Goal: Communication & Community: Answer question/provide support

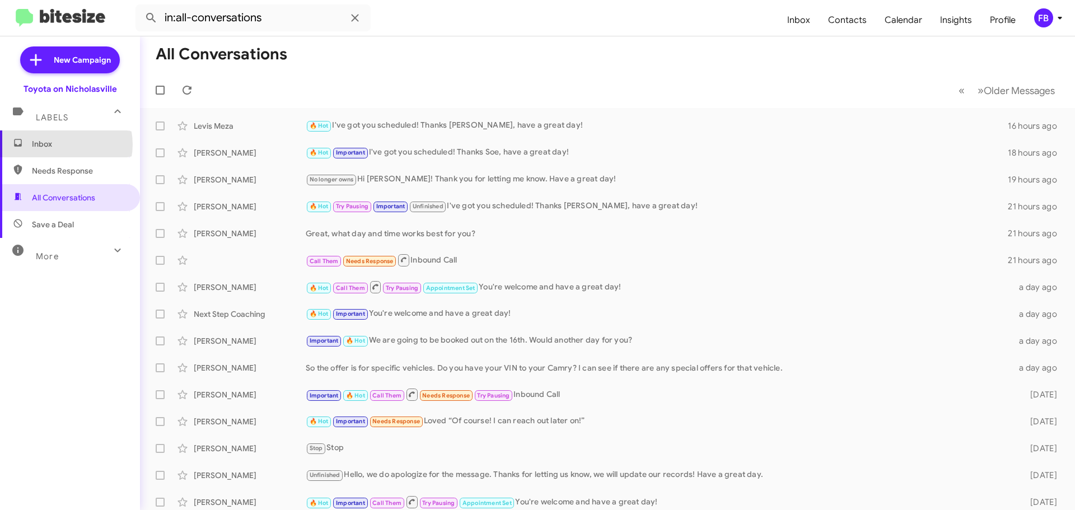
click at [61, 145] on span "Inbox" at bounding box center [79, 143] width 95 height 11
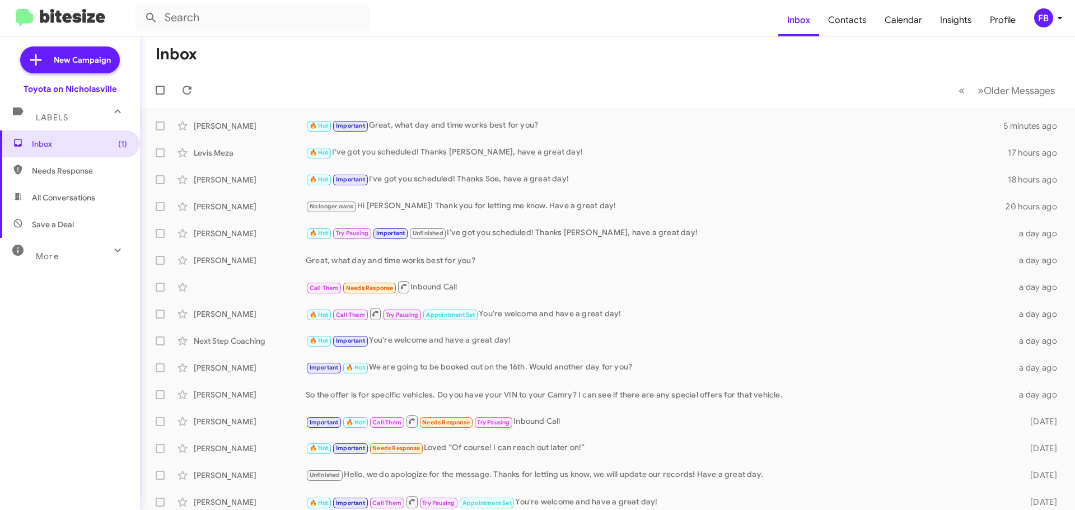
click at [74, 204] on span "All Conversations" at bounding box center [70, 197] width 140 height 27
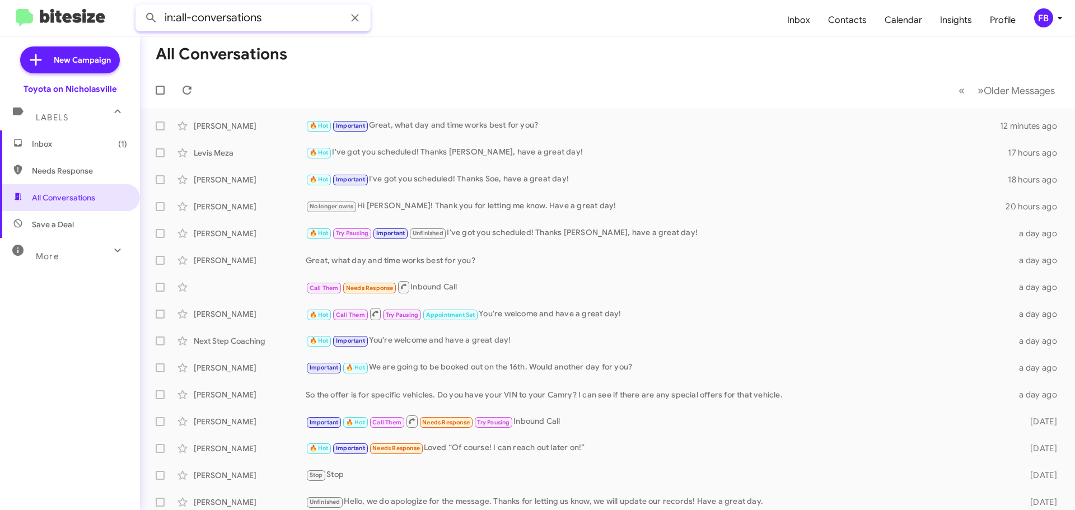
drag, startPoint x: 188, startPoint y: 8, endPoint x: -4, endPoint y: 2, distance: 191.7
click at [0, 2] on html "in:all-conversations Inbox Contacts Calendar Insights Profile FB New Campaign T…" at bounding box center [537, 255] width 1075 height 510
paste input "[PERSON_NAME]"
click at [140, 7] on button at bounding box center [151, 18] width 22 height 22
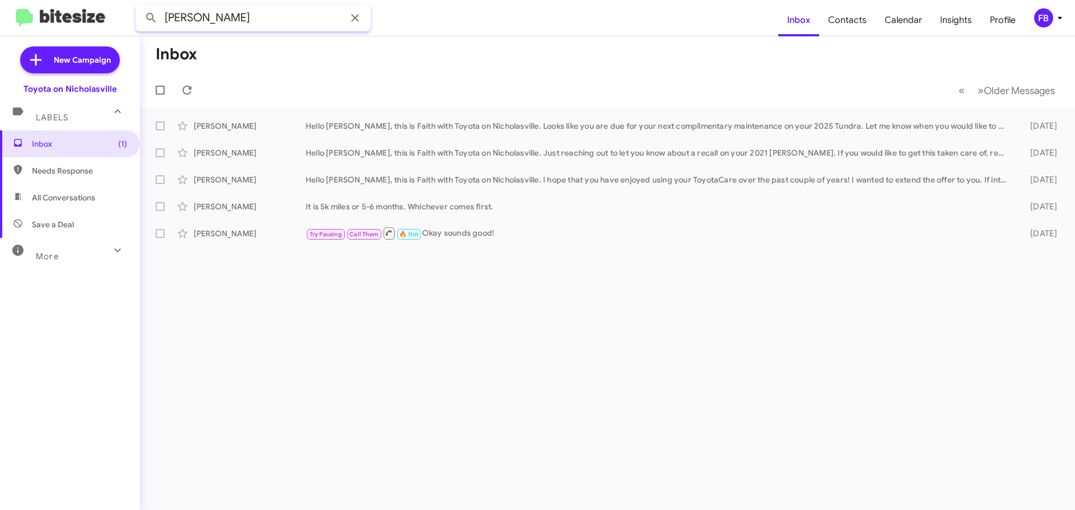
drag, startPoint x: 193, startPoint y: 18, endPoint x: -33, endPoint y: 14, distance: 225.8
click at [0, 14] on html "[PERSON_NAME] Inbox Contacts Calendar Insights Profile FB New Campaign Toyota o…" at bounding box center [537, 255] width 1075 height 510
click at [140, 7] on button at bounding box center [151, 18] width 22 height 22
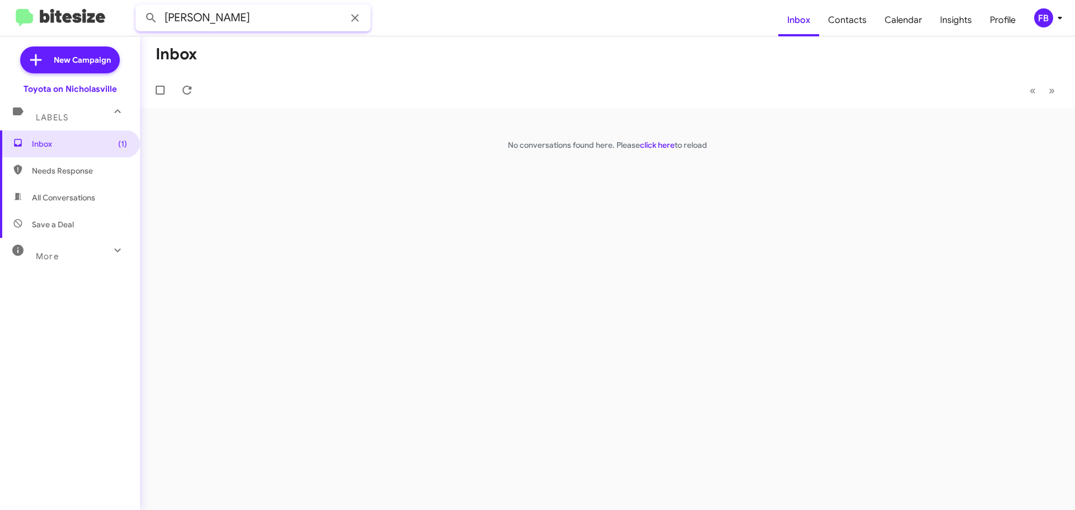
drag, startPoint x: 264, startPoint y: 18, endPoint x: -99, endPoint y: 9, distance: 363.6
click at [0, 9] on html "[PERSON_NAME] Inbox Contacts Calendar Insights Profile FB New Campaign Toyota o…" at bounding box center [537, 255] width 1075 height 510
click at [140, 7] on button at bounding box center [151, 18] width 22 height 22
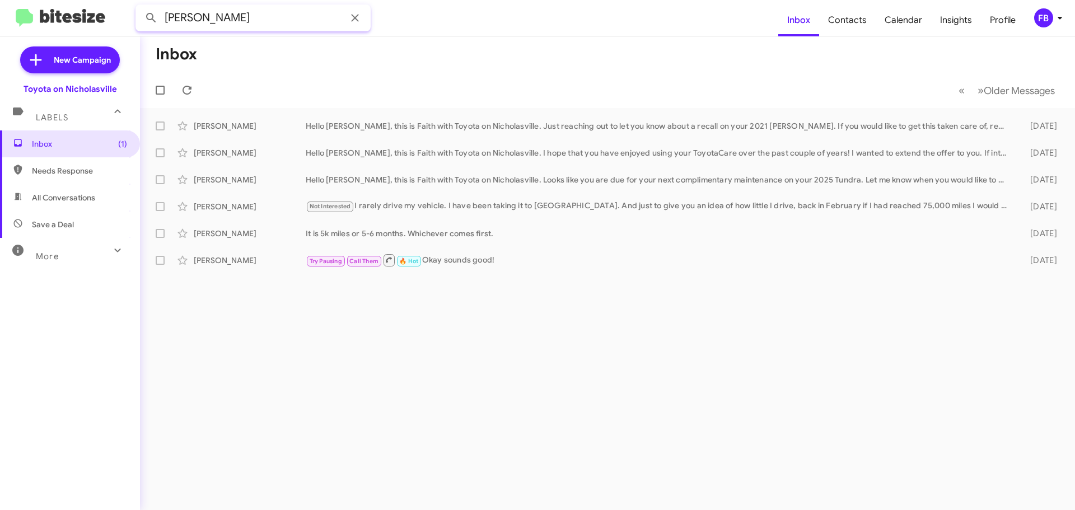
drag, startPoint x: 207, startPoint y: 22, endPoint x: 62, endPoint y: 18, distance: 145.1
click at [9, 18] on mat-toolbar "[PERSON_NAME] Inbox Contacts Calendar Insights Profile FB" at bounding box center [537, 18] width 1075 height 36
paste input "[PERSON_NAME]"
drag, startPoint x: 192, startPoint y: 15, endPoint x: 26, endPoint y: 14, distance: 165.2
click at [29, 14] on mat-toolbar "[PERSON_NAME] Inbox Contacts Calendar Insights Profile FB" at bounding box center [537, 18] width 1075 height 36
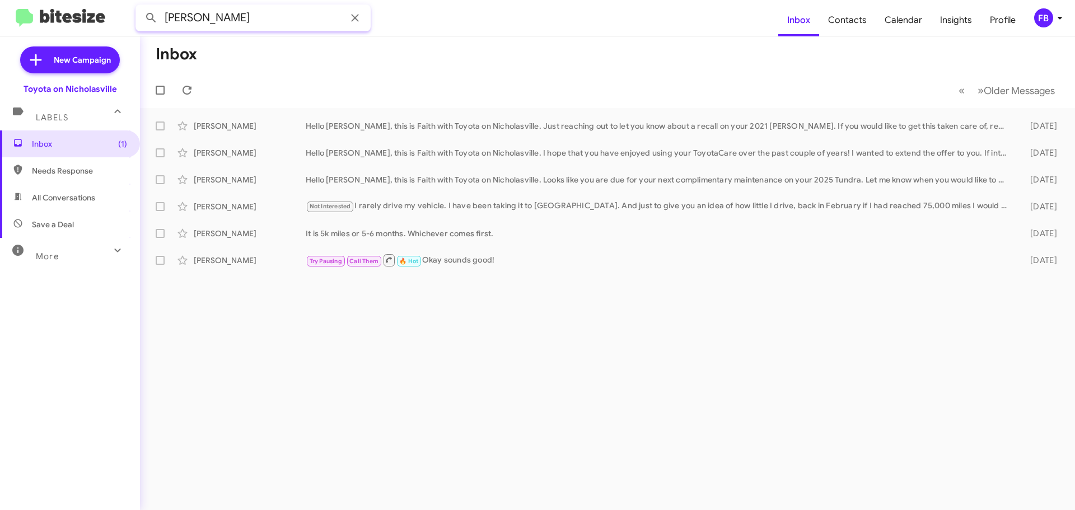
click at [140, 7] on button at bounding box center [151, 18] width 22 height 22
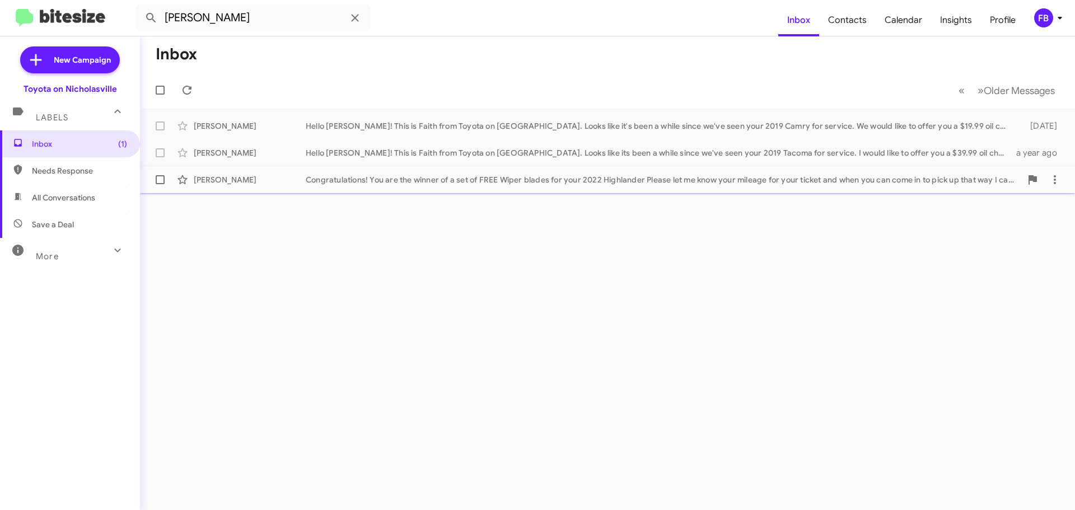
drag, startPoint x: 393, startPoint y: 152, endPoint x: 553, endPoint y: 173, distance: 161.5
click at [395, 152] on div "Hello [PERSON_NAME]! This is Faith from Toyota on [GEOGRAPHIC_DATA]. Looks like…" at bounding box center [659, 152] width 707 height 11
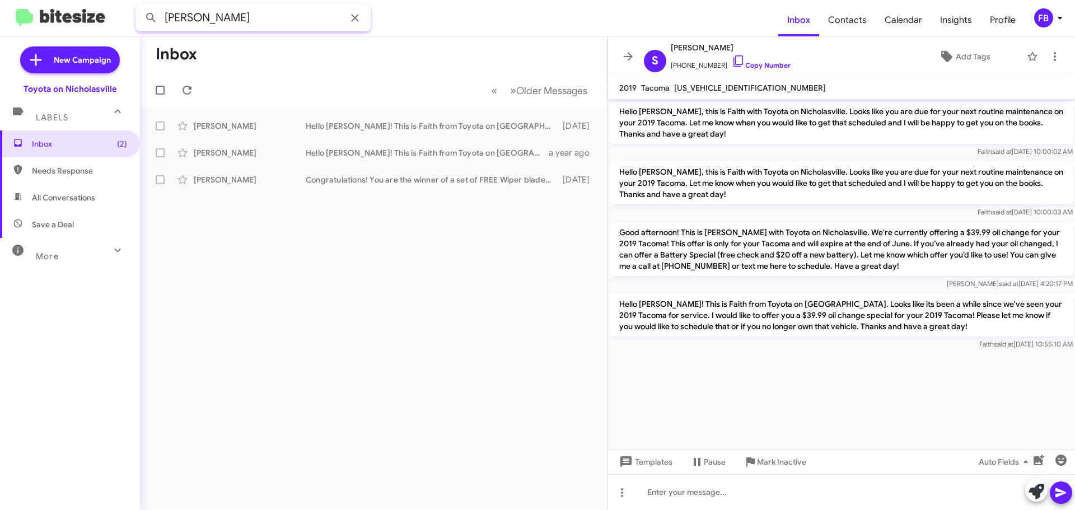
paste input "[PERSON_NAME]"
drag, startPoint x: 257, startPoint y: 11, endPoint x: 21, endPoint y: 21, distance: 235.5
click at [21, 21] on mat-toolbar "[PERSON_NAME] Inbox Contacts Calendar Insights Profile FB" at bounding box center [537, 18] width 1075 height 36
click at [140, 7] on button at bounding box center [151, 18] width 22 height 22
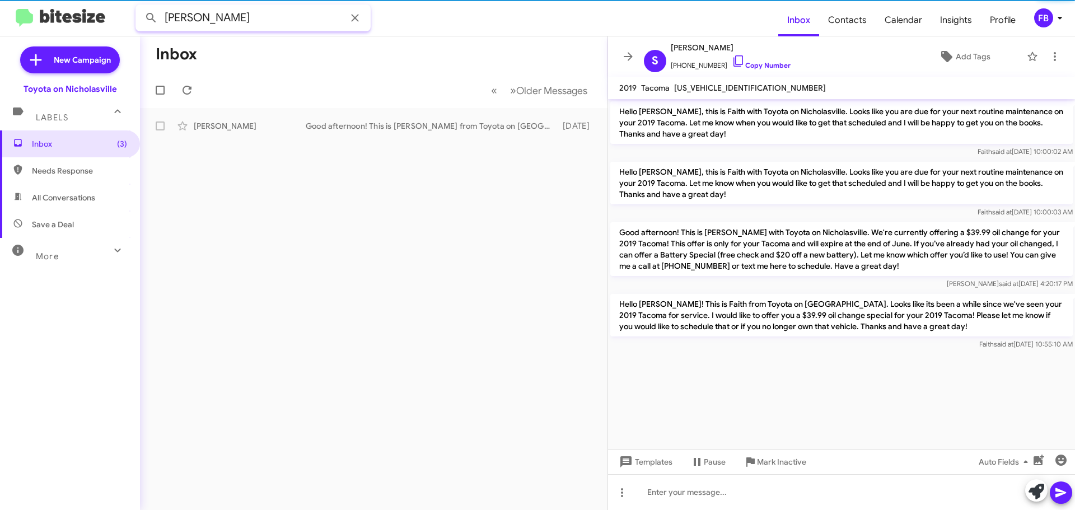
drag, startPoint x: 216, startPoint y: 17, endPoint x: -38, endPoint y: 2, distance: 253.6
click at [0, 2] on html "[PERSON_NAME] Inbox Contacts Calendar Insights Profile FB New Campaign Toyota o…" at bounding box center [537, 255] width 1075 height 510
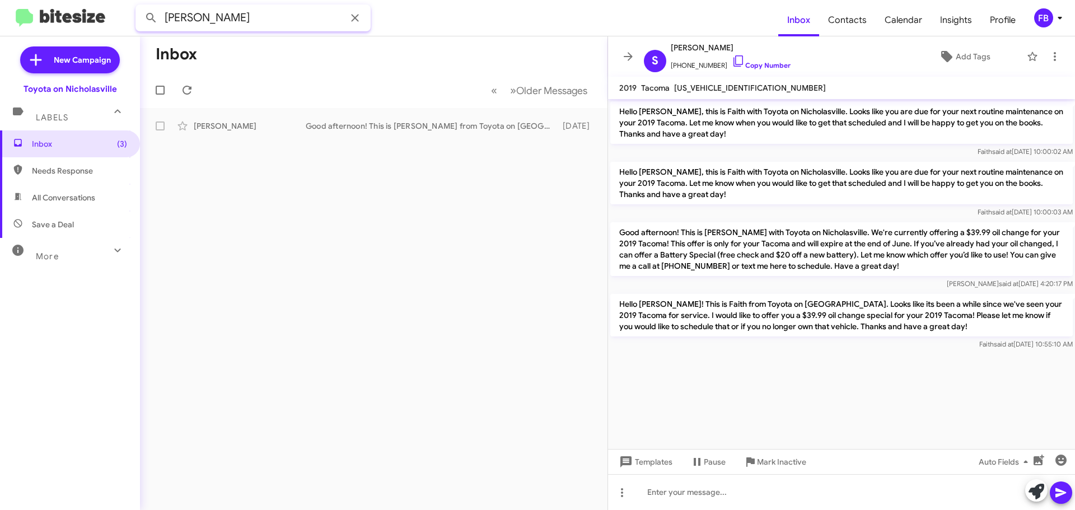
click at [140, 7] on button at bounding box center [151, 18] width 22 height 22
paste input "[PERSON_NAME]"
drag, startPoint x: 232, startPoint y: 17, endPoint x: -40, endPoint y: 11, distance: 271.7
click at [0, 11] on html "[PERSON_NAME] Inbox Contacts Calendar Insights Profile FB New Campaign Toyota o…" at bounding box center [537, 255] width 1075 height 510
click at [140, 7] on button at bounding box center [151, 18] width 22 height 22
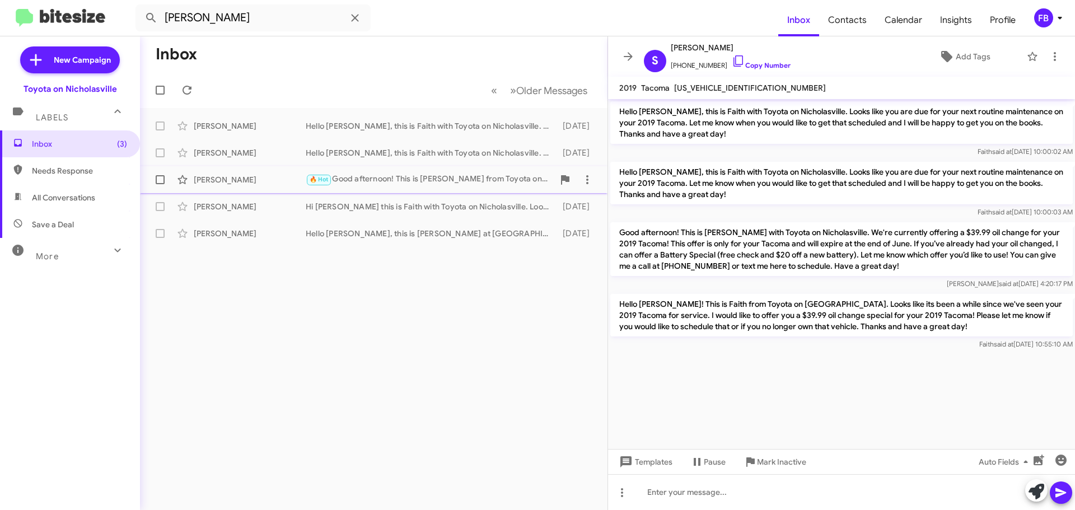
click at [230, 176] on div "[PERSON_NAME]" at bounding box center [250, 179] width 112 height 11
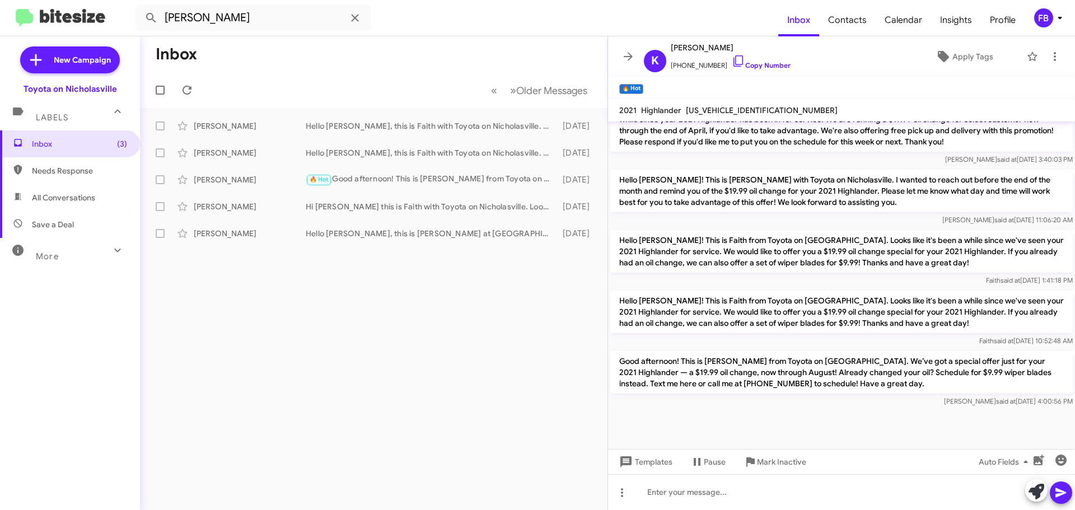
scroll to position [730, 0]
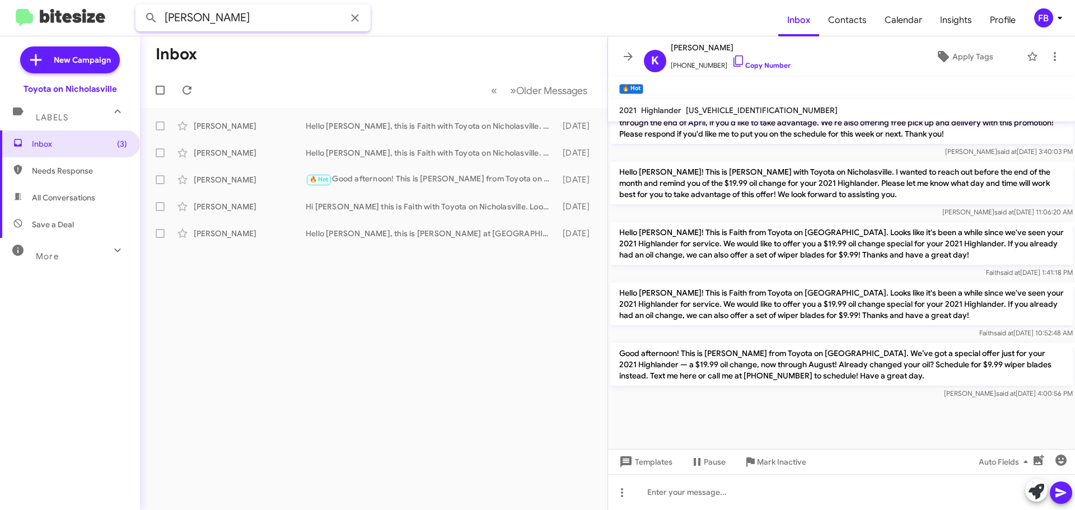
drag, startPoint x: 160, startPoint y: 17, endPoint x: -9, endPoint y: 17, distance: 168.6
click at [0, 17] on html "[PERSON_NAME] Inbox Contacts Calendar Insights Profile FB New Campaign Toyota o…" at bounding box center [537, 255] width 1075 height 510
paste input "[PERSON_NAME]"
click at [140, 7] on button at bounding box center [151, 18] width 22 height 22
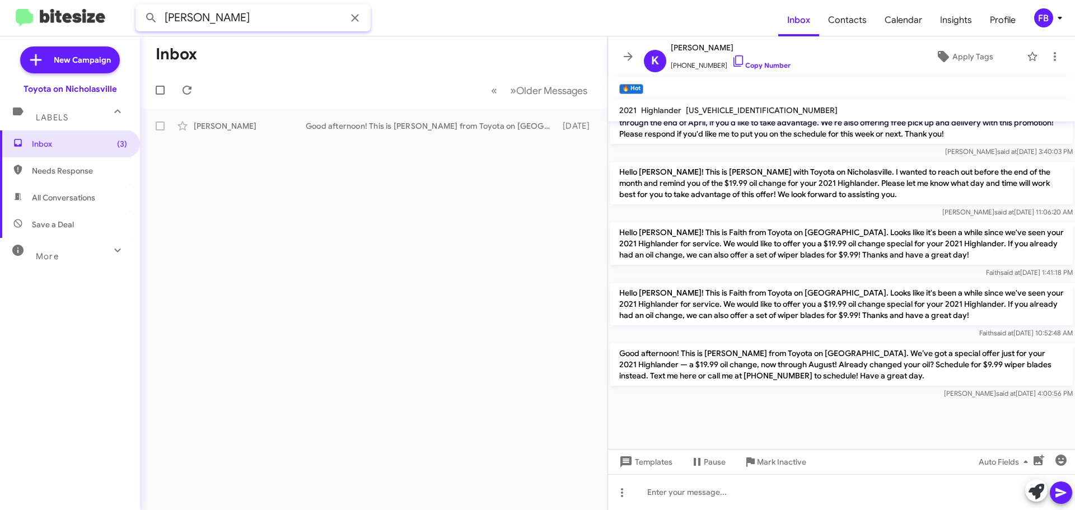
drag, startPoint x: 215, startPoint y: 17, endPoint x: -72, endPoint y: 16, distance: 286.8
click at [0, 16] on html "[PERSON_NAME] Inbox Contacts Calendar Insights Profile FB New Campaign Toyota o…" at bounding box center [537, 255] width 1075 height 510
click at [140, 7] on button at bounding box center [151, 18] width 22 height 22
click at [241, 159] on div "[PERSON_NAME] Try Pausing Important 🔥 Hot Call Them You're welcome! 😊 [DATE]" at bounding box center [374, 153] width 450 height 22
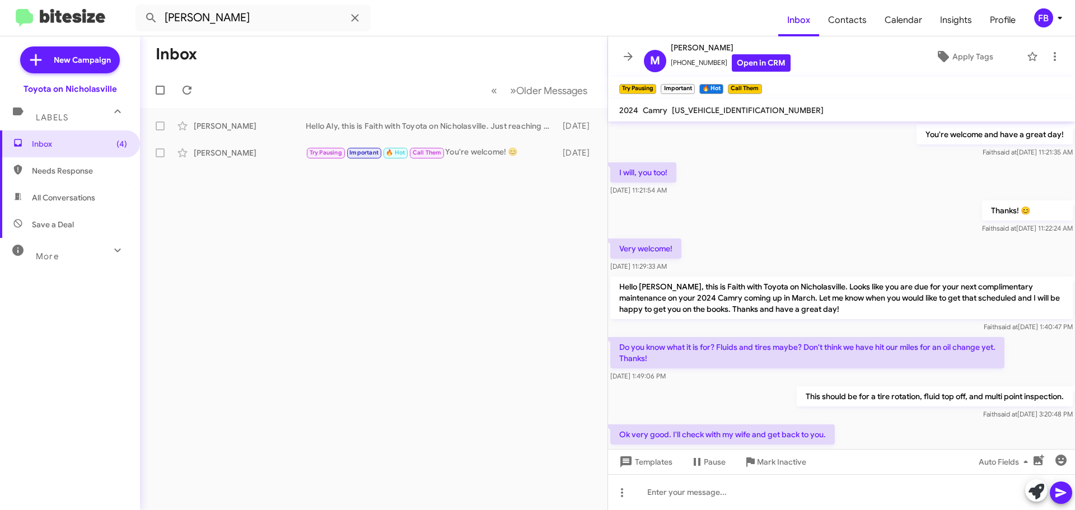
scroll to position [1599, 0]
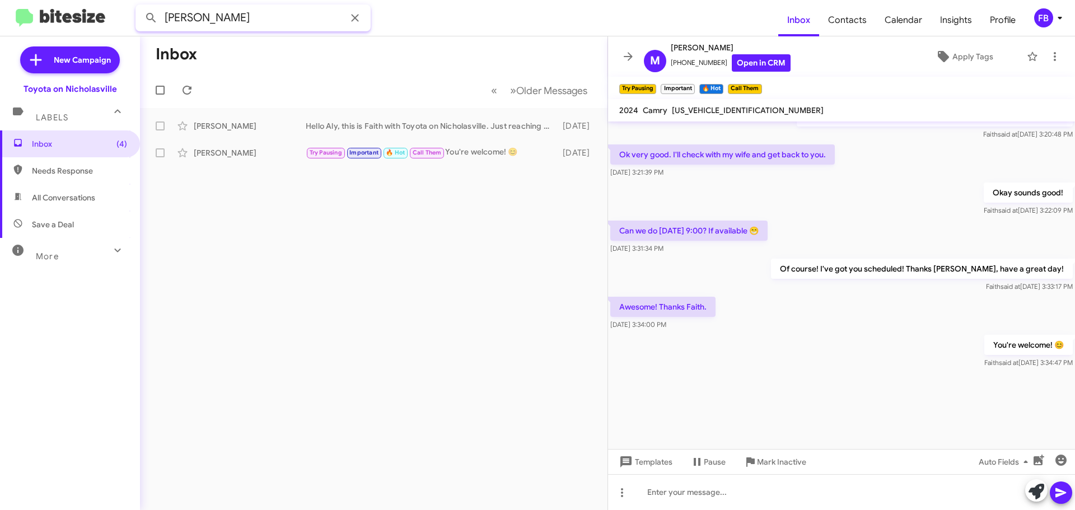
drag, startPoint x: 205, startPoint y: 20, endPoint x: -80, endPoint y: -7, distance: 285.8
click at [0, 0] on html "[PERSON_NAME] Inbox Contacts Calendar Insights Profile FB New Campaign Toyota o…" at bounding box center [537, 255] width 1075 height 510
click at [140, 7] on button at bounding box center [151, 18] width 22 height 22
click at [73, 198] on span "All Conversations" at bounding box center [63, 197] width 63 height 11
type input "in:all-conversations"
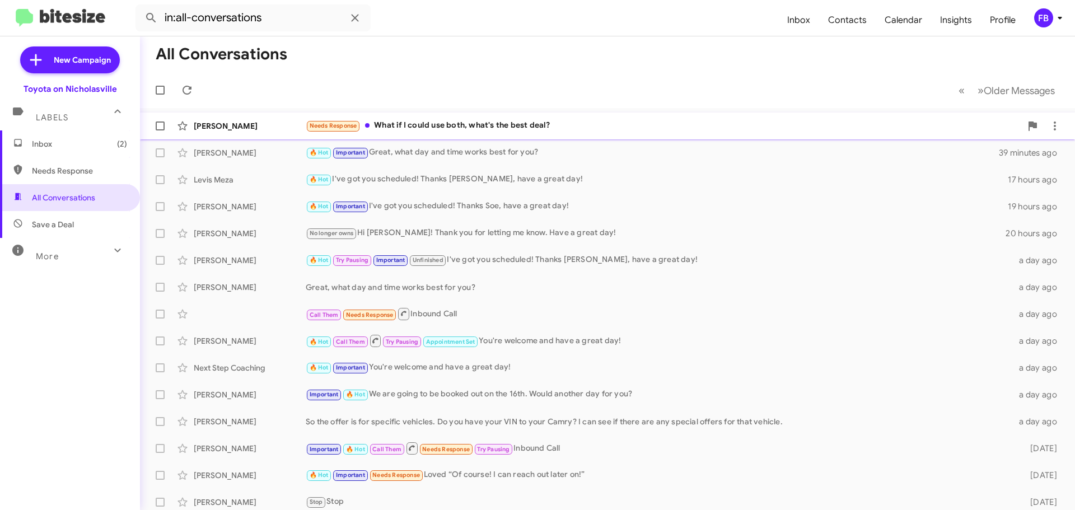
click at [574, 122] on div "Needs Response What if I could use both, what's the best deal?" at bounding box center [664, 125] width 716 height 13
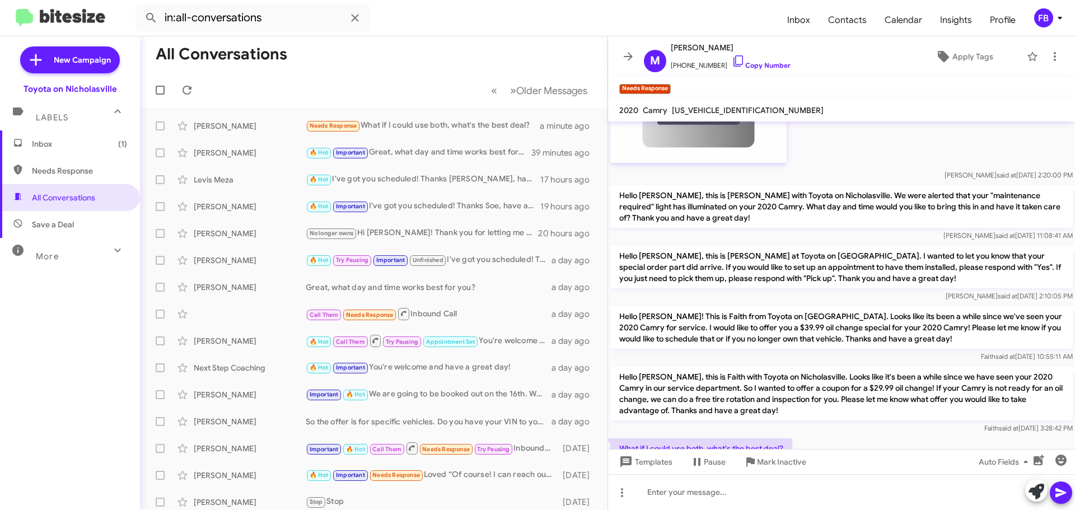
scroll to position [277, 0]
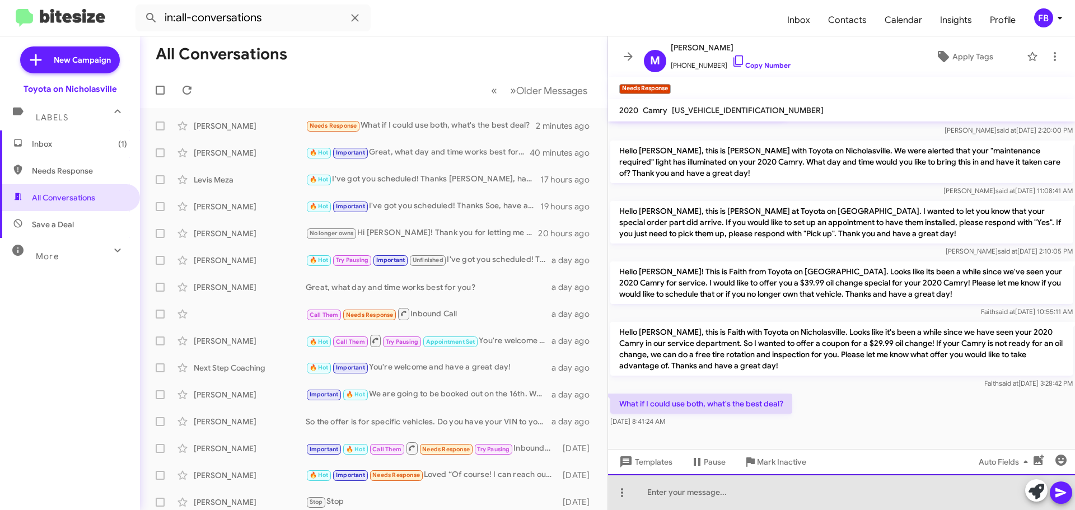
click at [679, 496] on div at bounding box center [841, 492] width 467 height 36
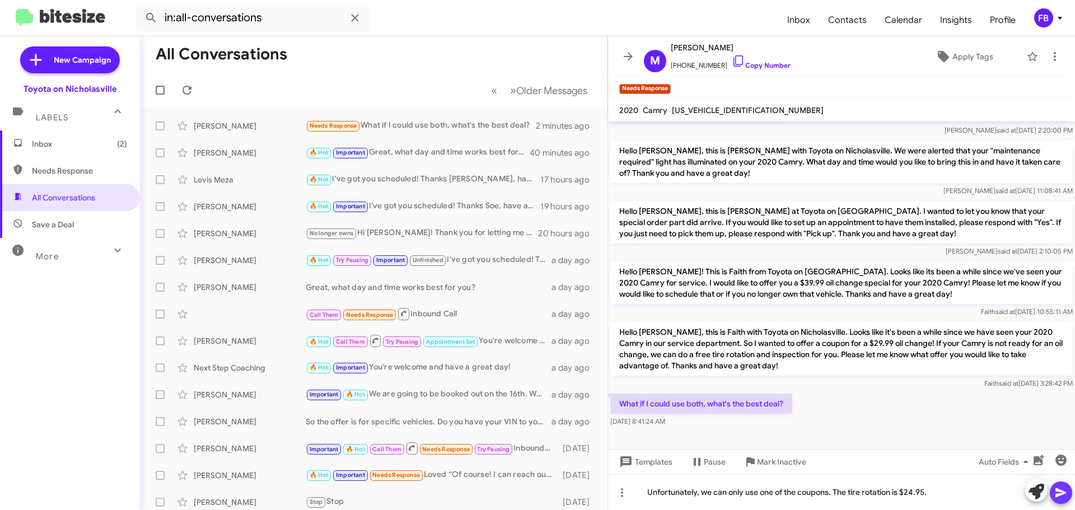
click at [1064, 494] on icon at bounding box center [1061, 493] width 11 height 10
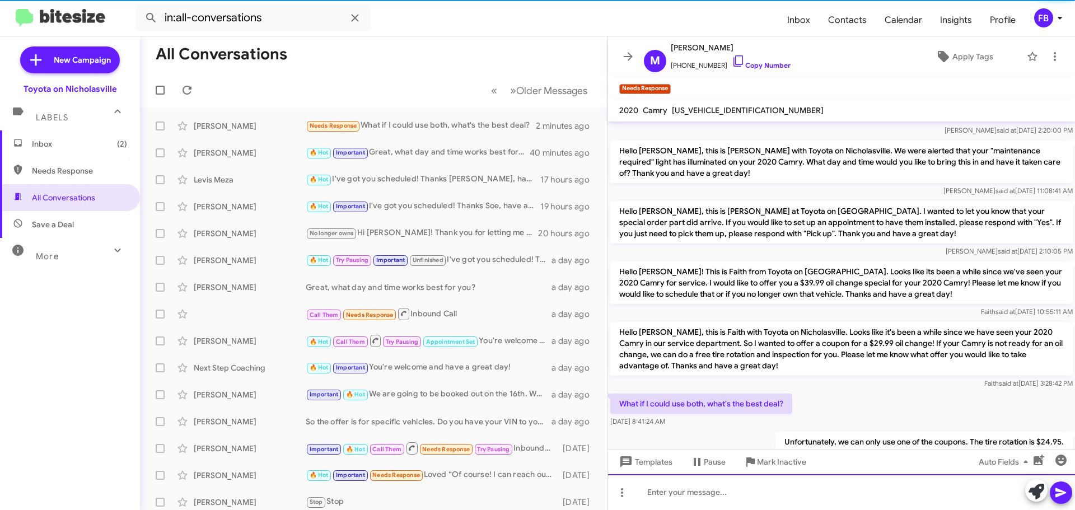
scroll to position [0, 0]
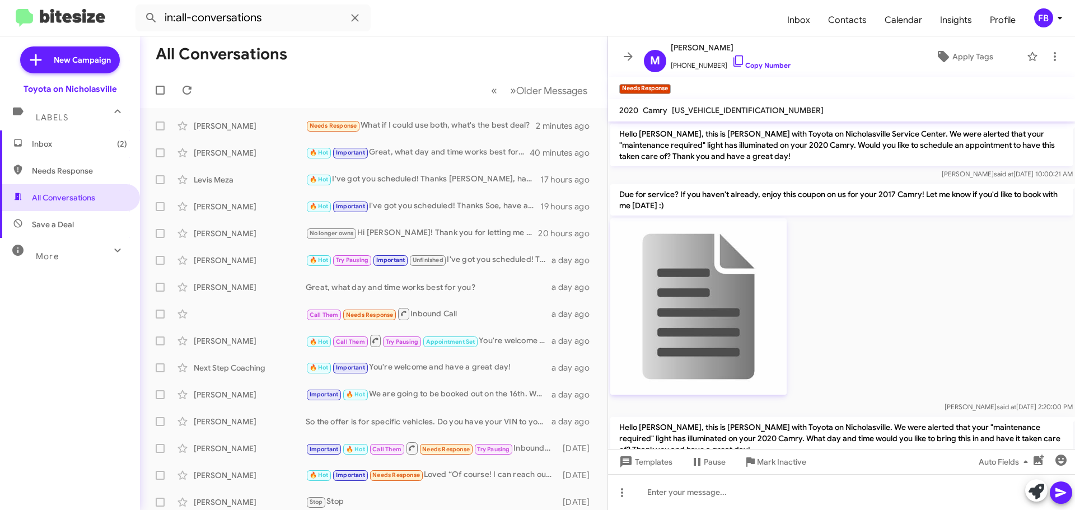
click at [89, 138] on span "Inbox (2)" at bounding box center [79, 143] width 95 height 11
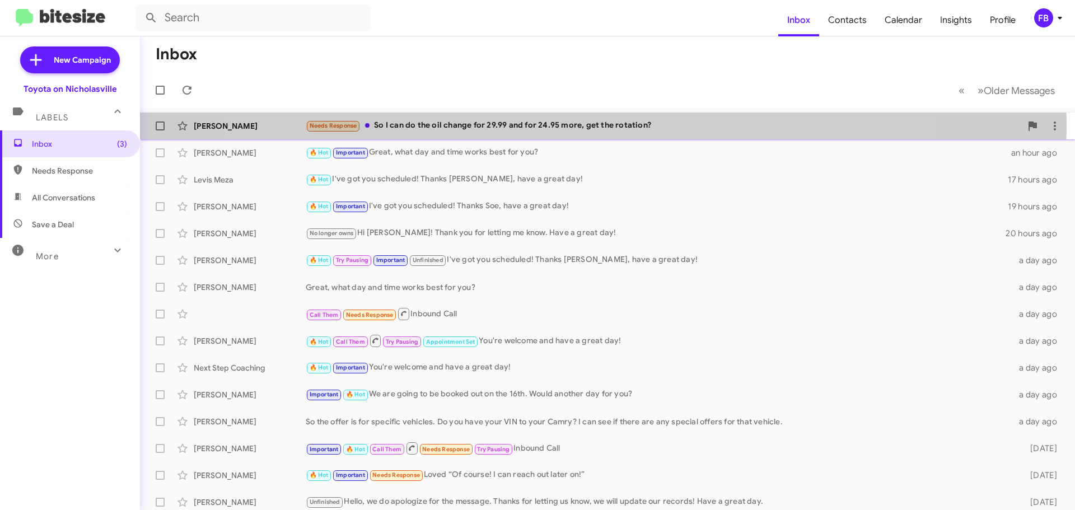
click at [575, 126] on div "Needs Response So I can do the oil change for 29.99 and for 24.95 more, get the…" at bounding box center [664, 125] width 716 height 13
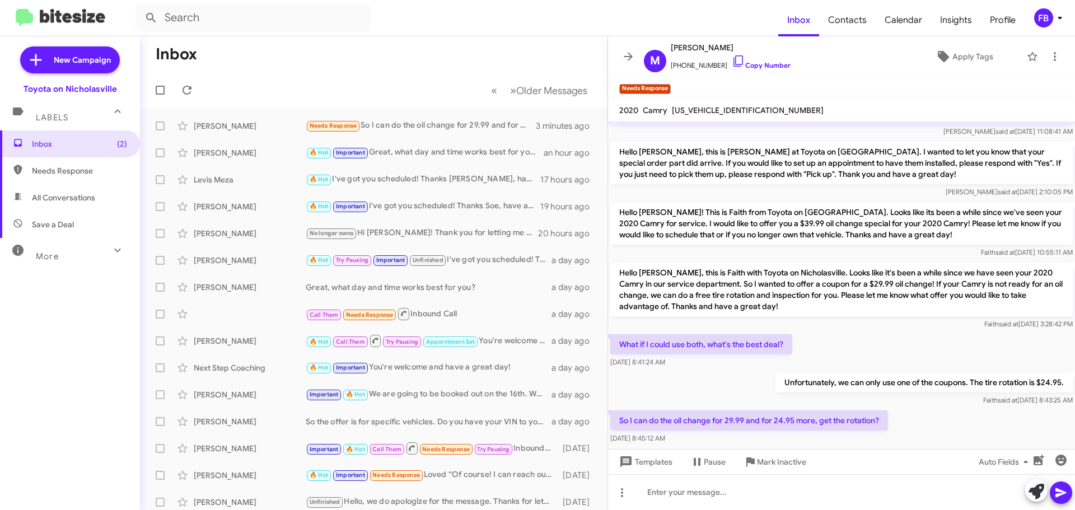
scroll to position [358, 0]
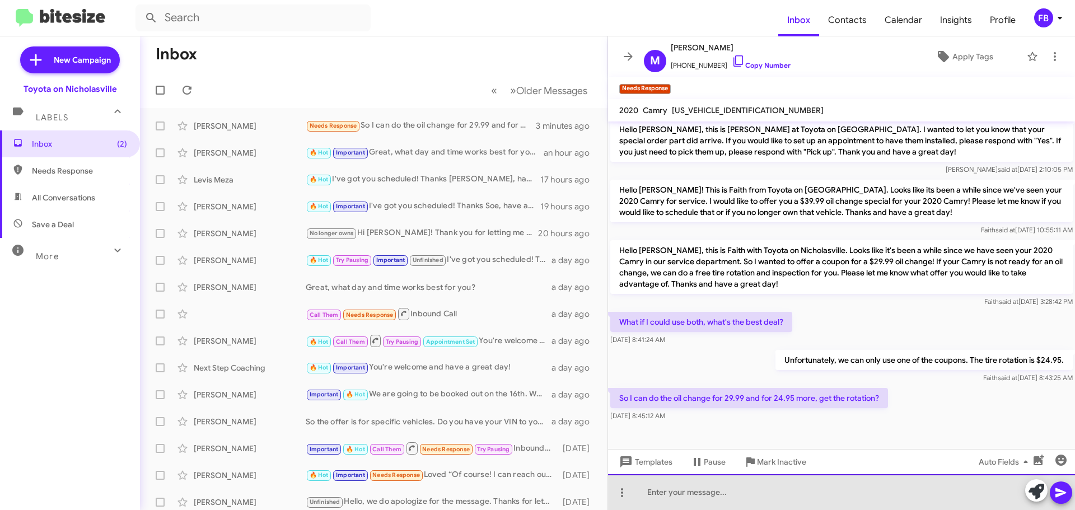
click at [673, 482] on div at bounding box center [841, 492] width 467 height 36
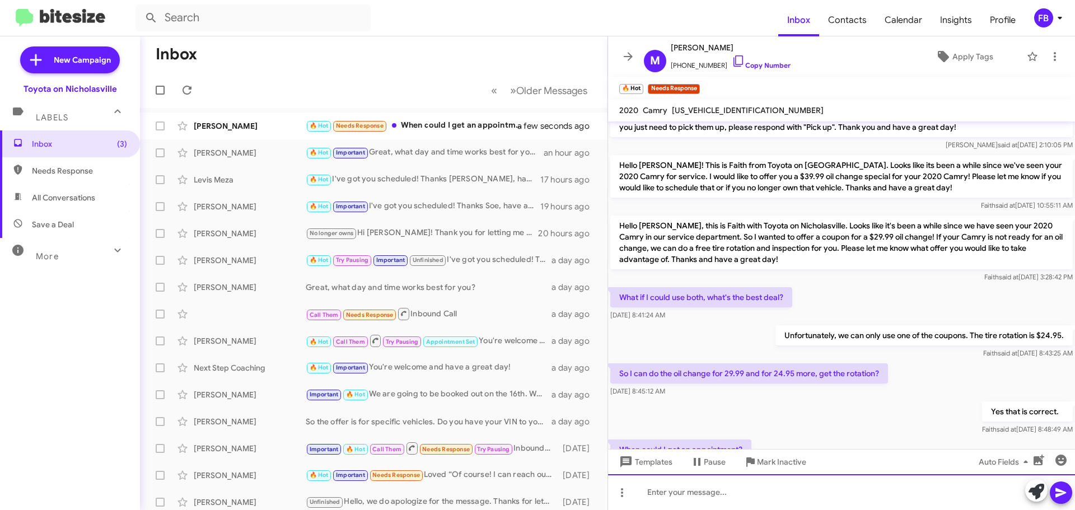
scroll to position [440, 0]
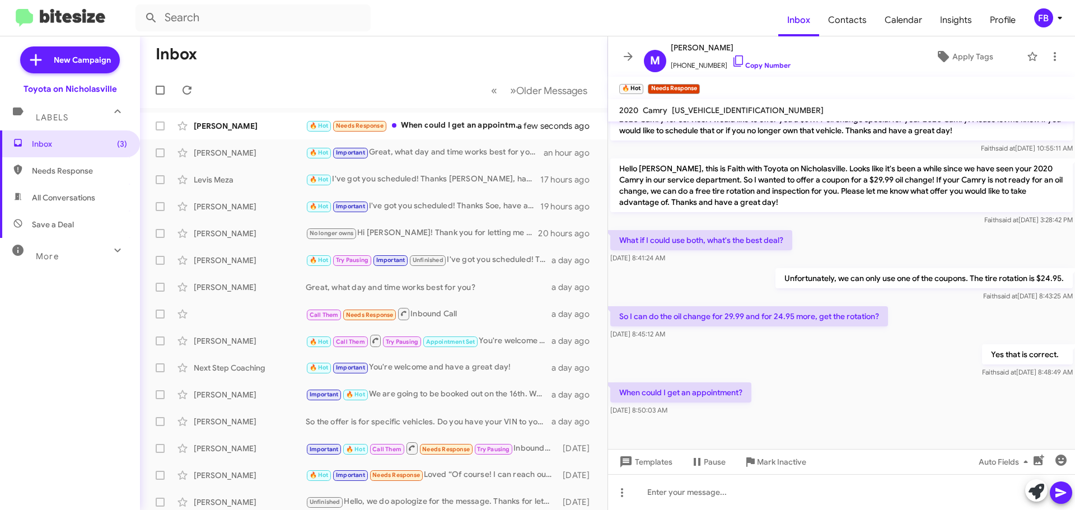
click at [723, 110] on span "[US_VEHICLE_IDENTIFICATION_NUMBER]" at bounding box center [748, 110] width 152 height 10
copy span "[US_VEHICLE_IDENTIFICATION_NUMBER]"
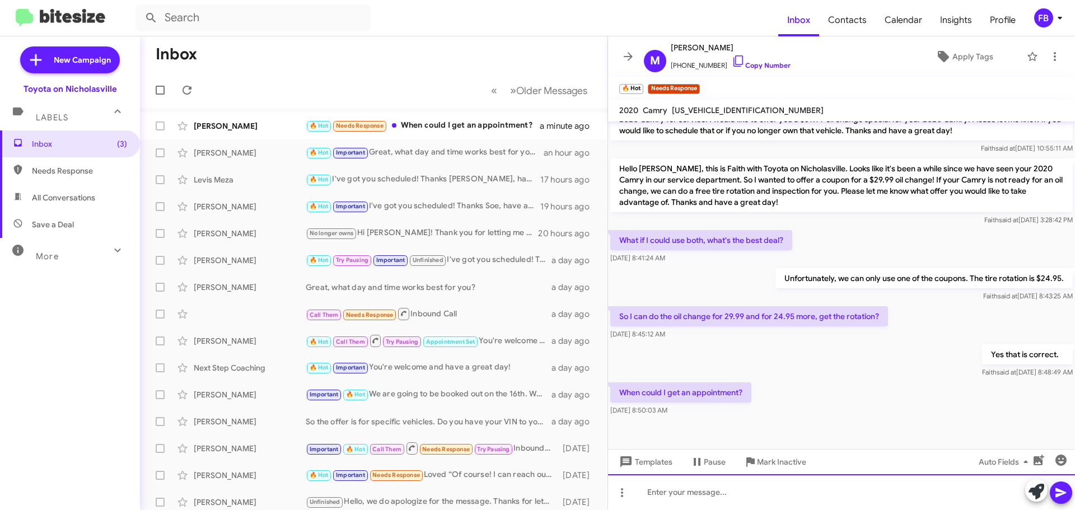
drag, startPoint x: 655, startPoint y: 500, endPoint x: 624, endPoint y: 478, distance: 38.2
click at [653, 498] on div at bounding box center [841, 492] width 467 height 36
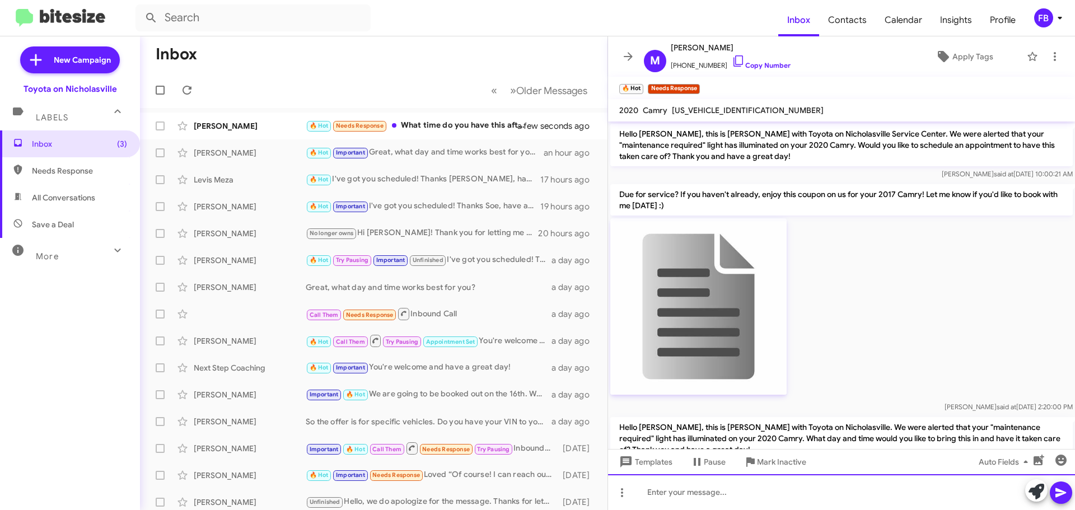
scroll to position [522, 0]
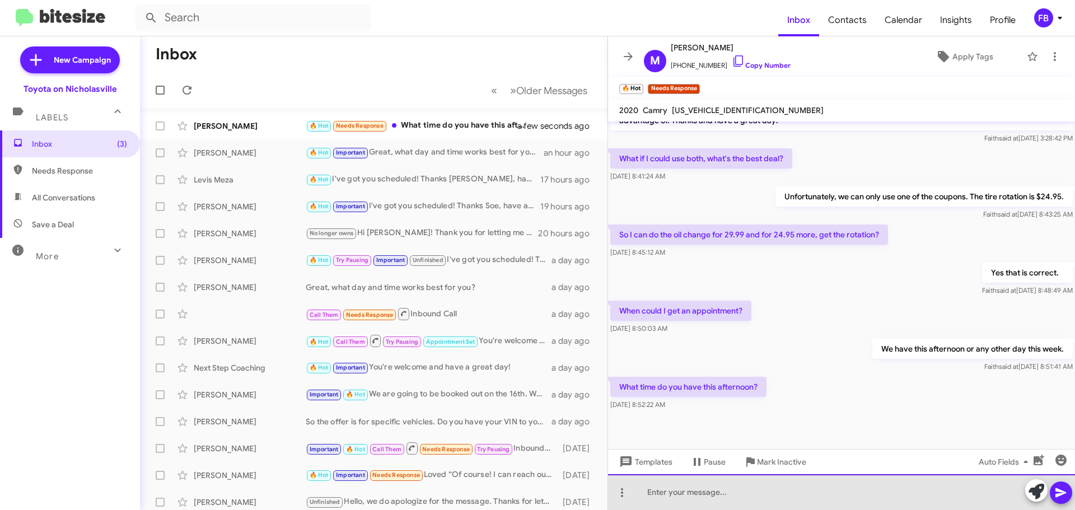
click at [660, 477] on div at bounding box center [841, 492] width 467 height 36
click at [789, 495] on div "We have 1:30, 2, and 2:30. Or" at bounding box center [841, 492] width 467 height 36
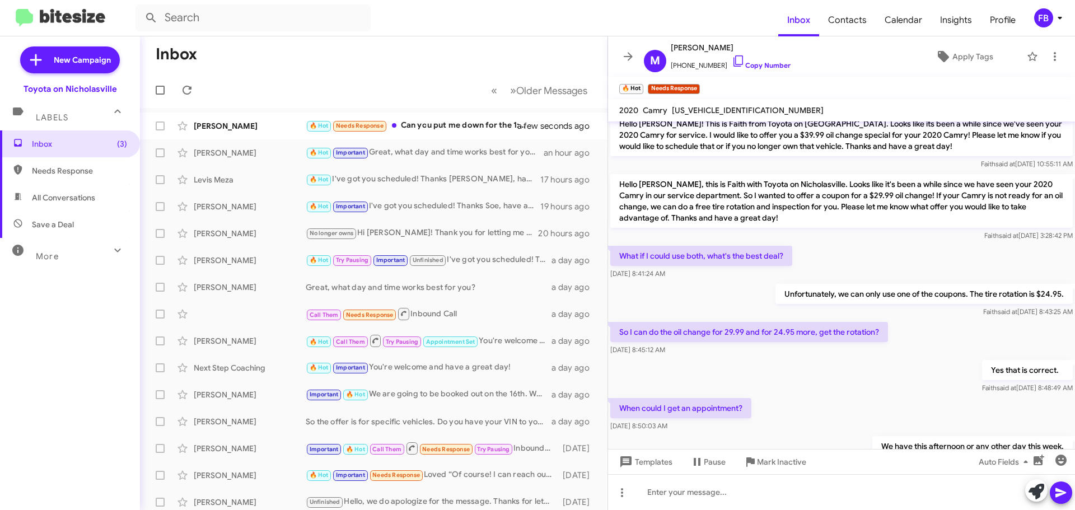
scroll to position [604, 0]
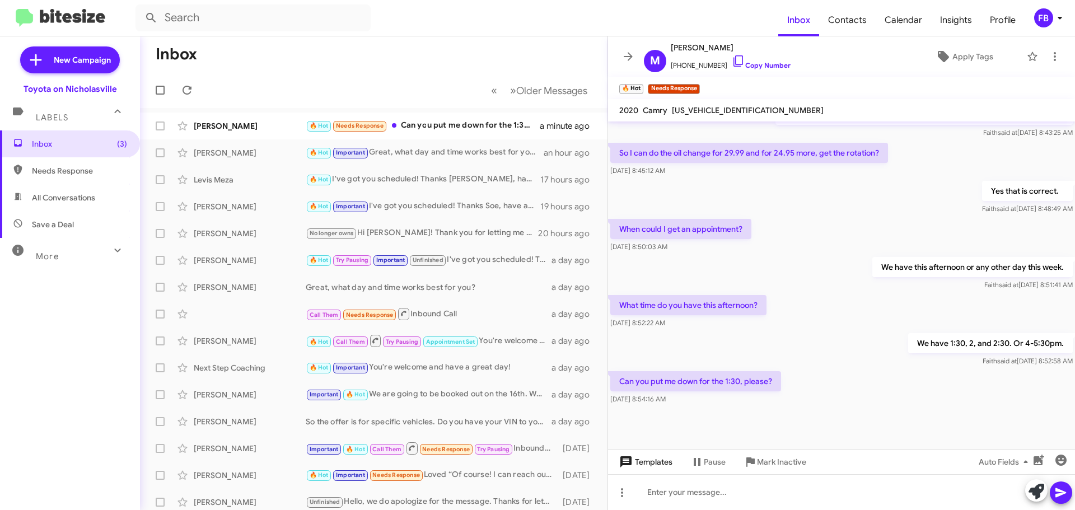
click at [646, 468] on span "Templates" at bounding box center [644, 462] width 55 height 20
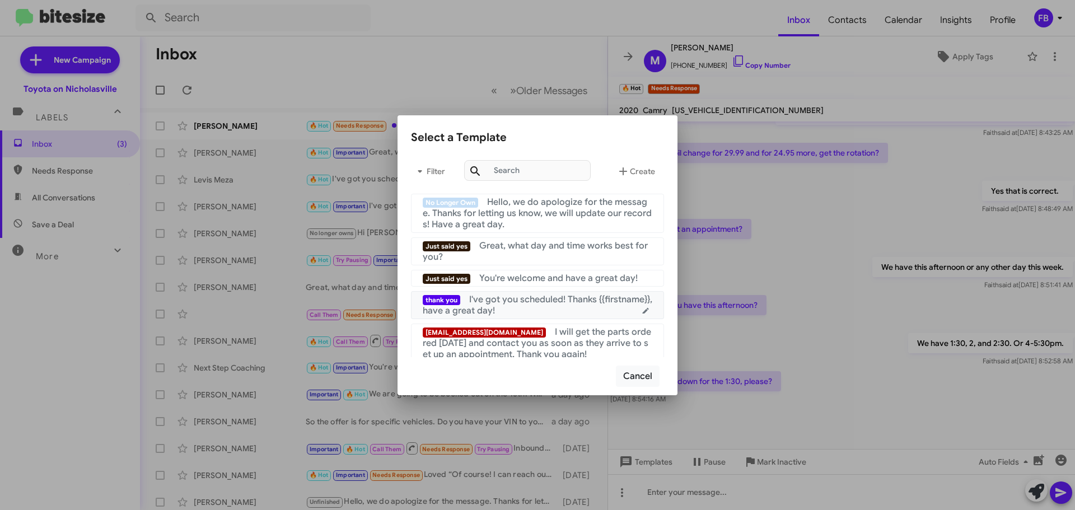
click at [533, 315] on div "thank you I've got you scheduled! Thanks {{firstname}}, have a great day!" at bounding box center [538, 305] width 230 height 22
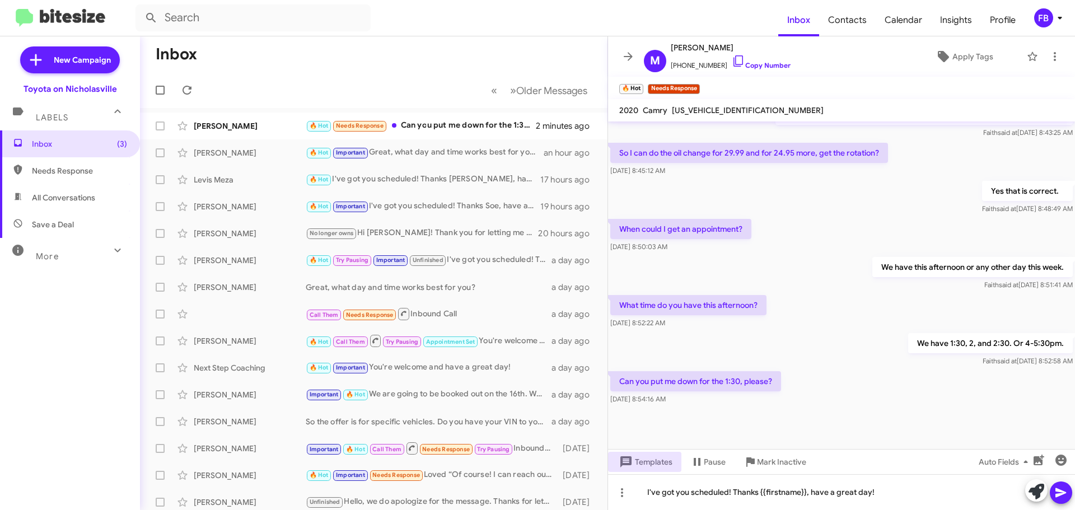
click at [1058, 489] on icon at bounding box center [1061, 493] width 11 height 10
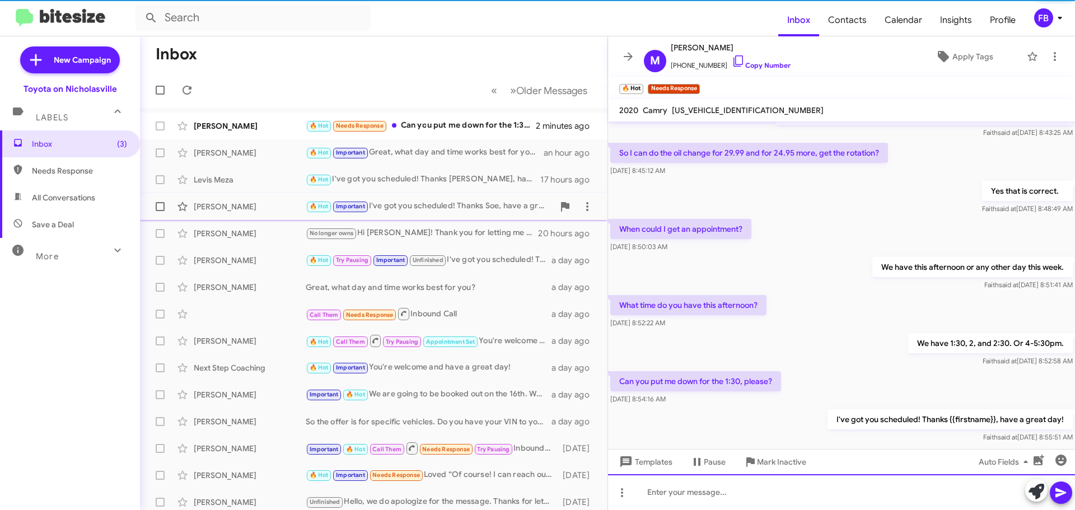
scroll to position [0, 0]
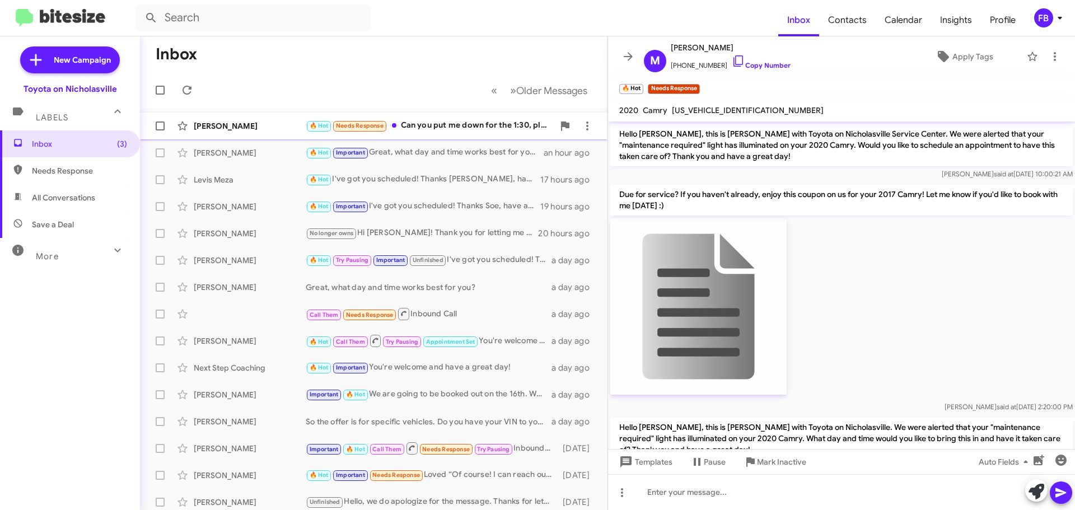
click at [431, 126] on div "🔥 Hot Needs Response Can you put me down for the 1:30, please?" at bounding box center [430, 125] width 248 height 13
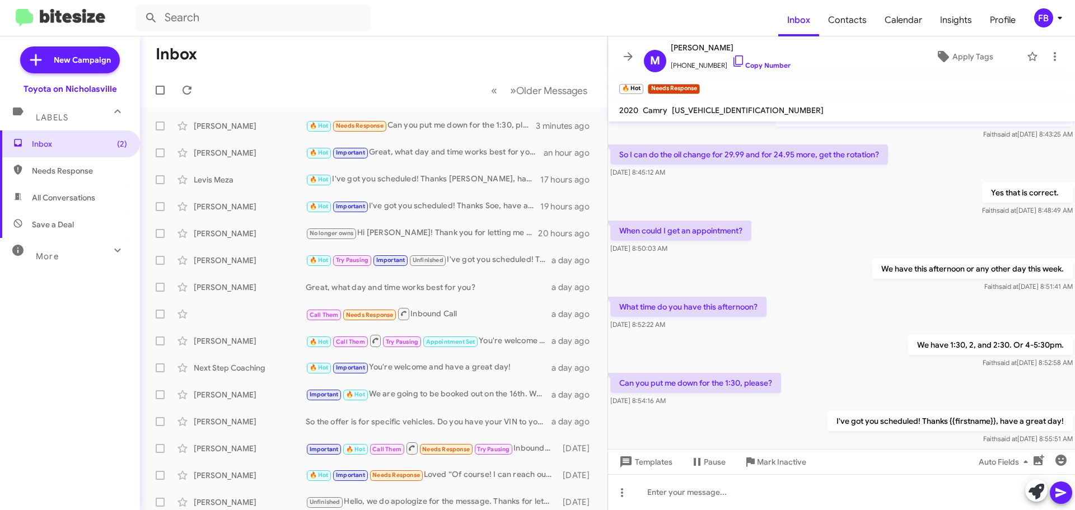
scroll to position [645, 0]
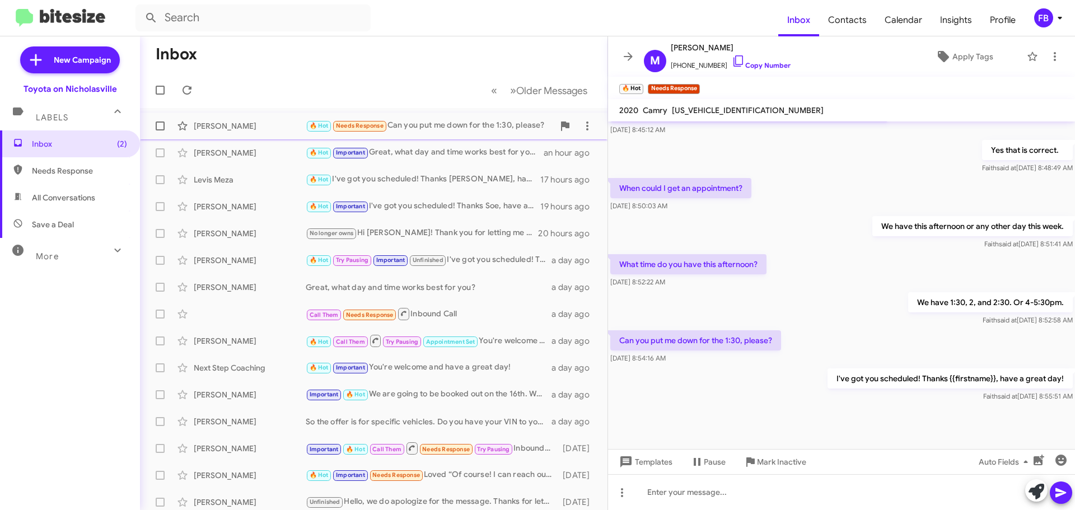
click at [248, 123] on div "[PERSON_NAME]" at bounding box center [250, 125] width 112 height 11
click at [221, 158] on div "[PERSON_NAME]" at bounding box center [250, 152] width 112 height 11
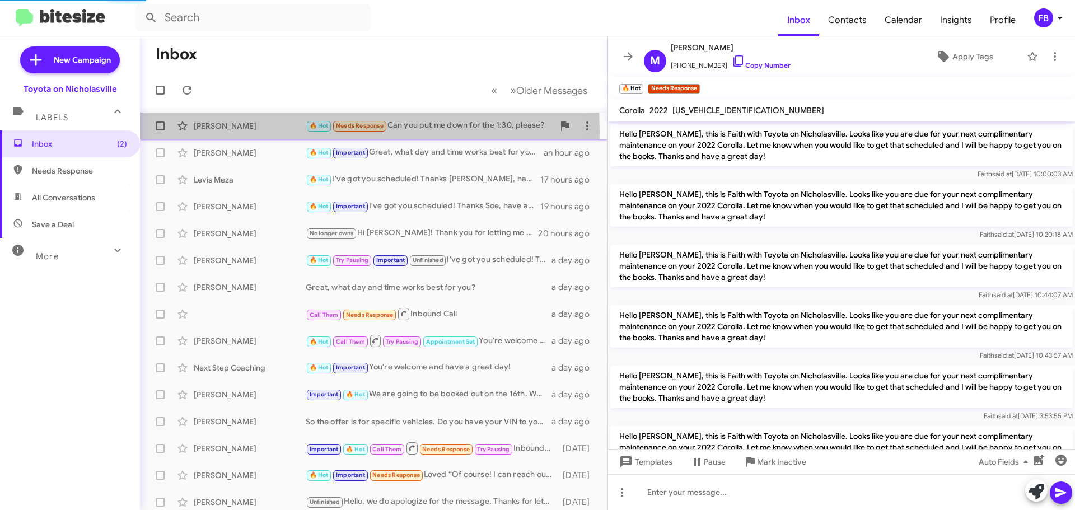
click at [237, 131] on div "[PERSON_NAME]" at bounding box center [250, 125] width 112 height 11
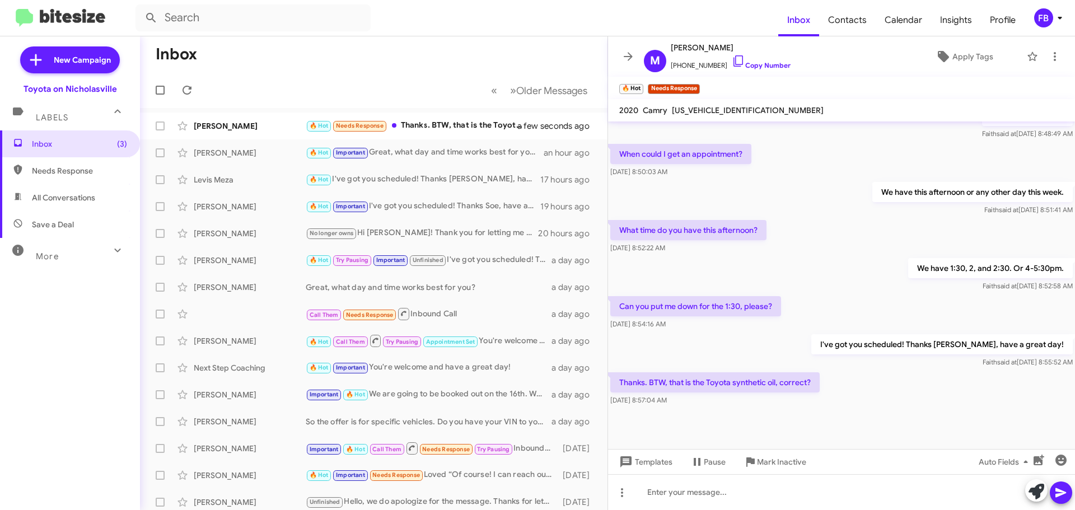
scroll to position [686, 0]
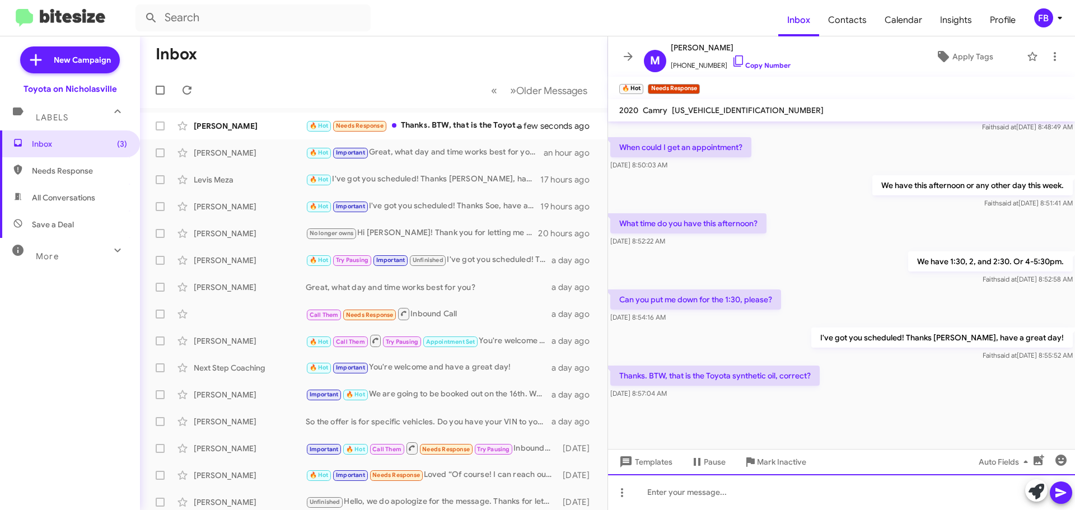
click at [669, 501] on div at bounding box center [841, 492] width 467 height 36
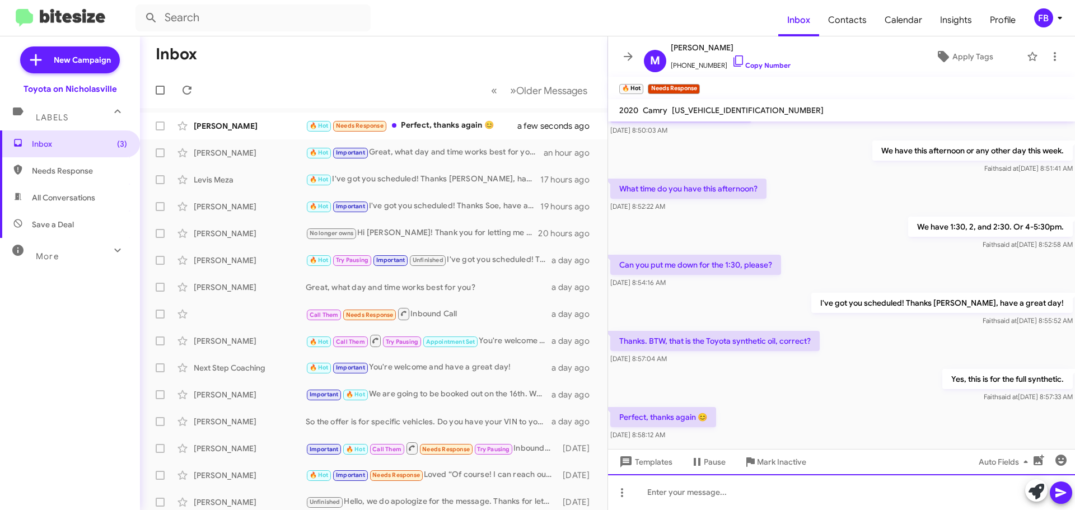
scroll to position [767, 0]
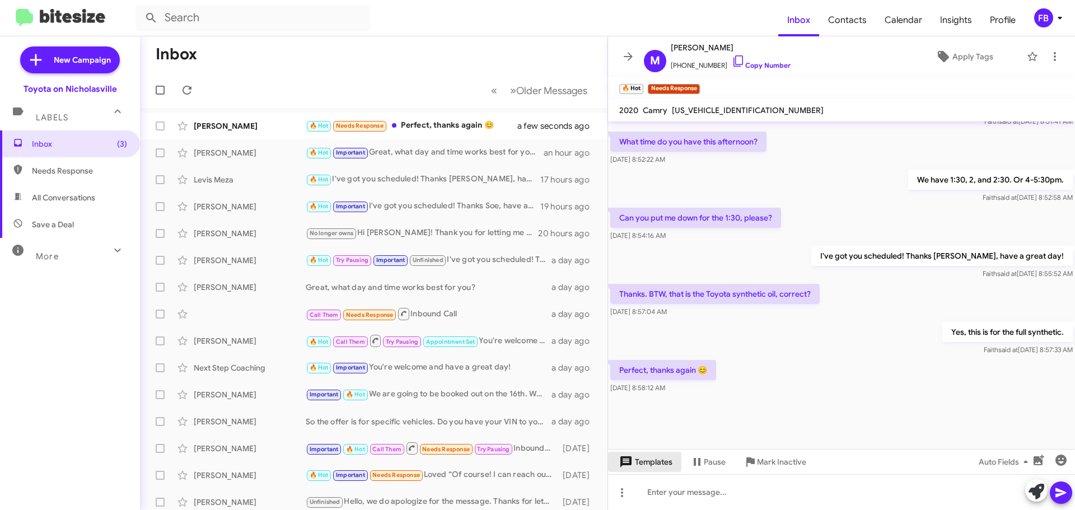
click at [655, 465] on span "Templates" at bounding box center [644, 462] width 55 height 20
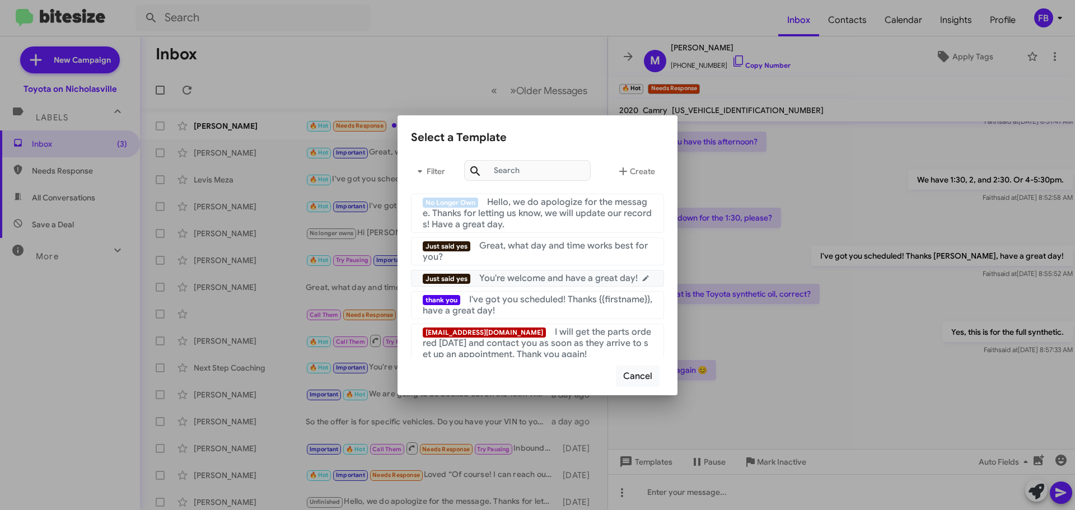
click at [555, 282] on span "You're welcome and have a great day!" at bounding box center [558, 278] width 159 height 11
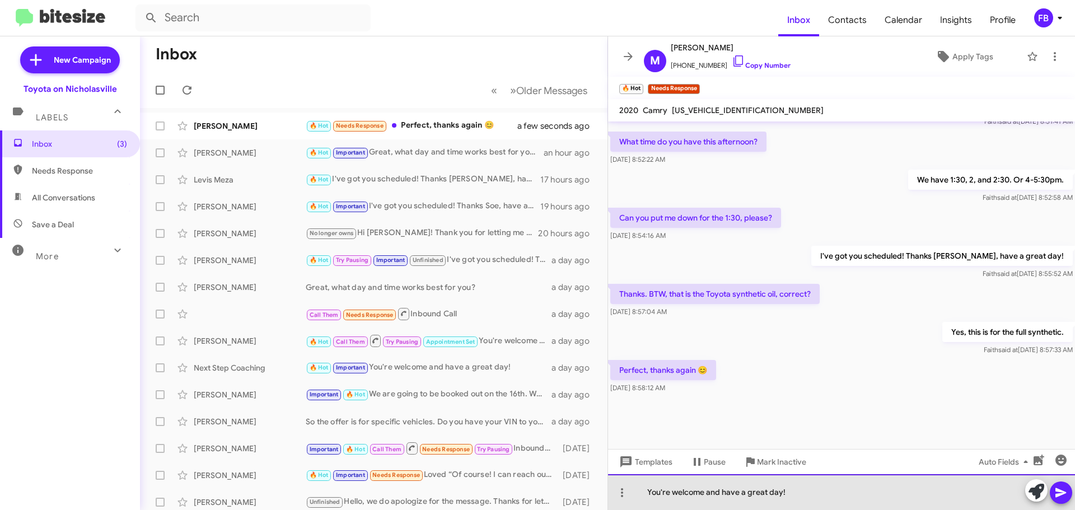
drag, startPoint x: 780, startPoint y: 493, endPoint x: 704, endPoint y: 492, distance: 76.2
click at [704, 492] on div "You're welcome and have a great day!" at bounding box center [841, 492] width 467 height 36
click at [728, 502] on div "You're welcome!" at bounding box center [841, 492] width 467 height 36
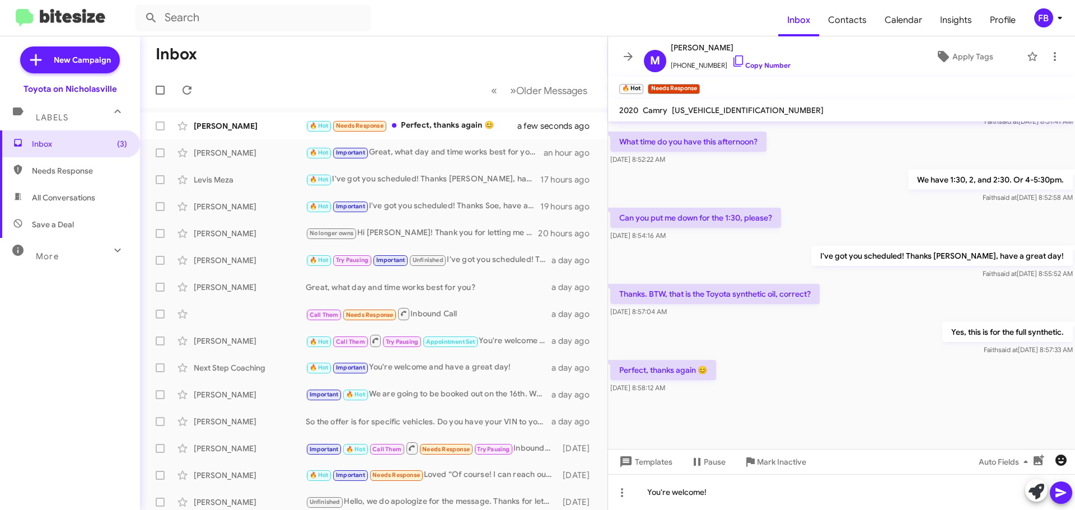
click at [1061, 460] on icon "button" at bounding box center [1061, 460] width 11 height 11
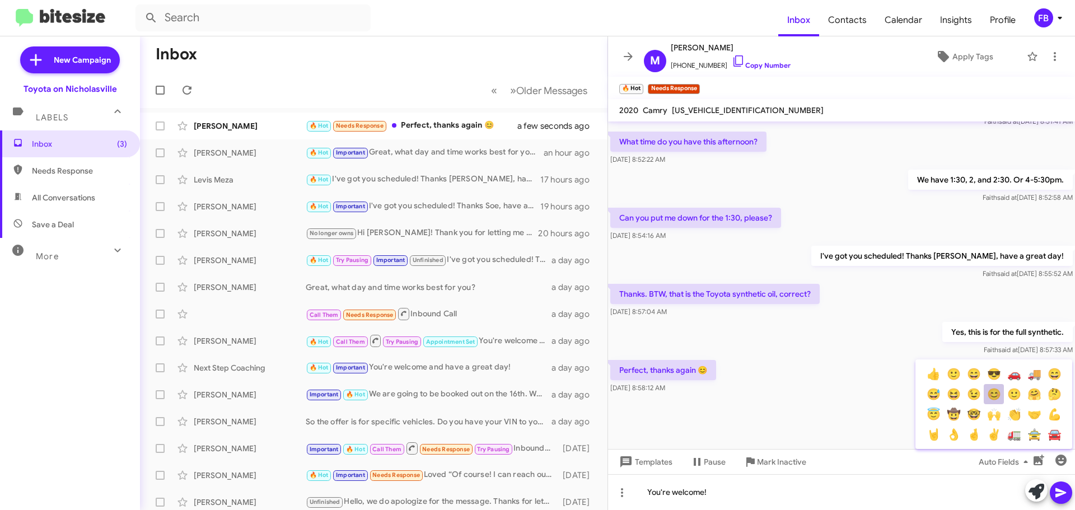
click at [985, 391] on button "😊" at bounding box center [994, 394] width 20 height 20
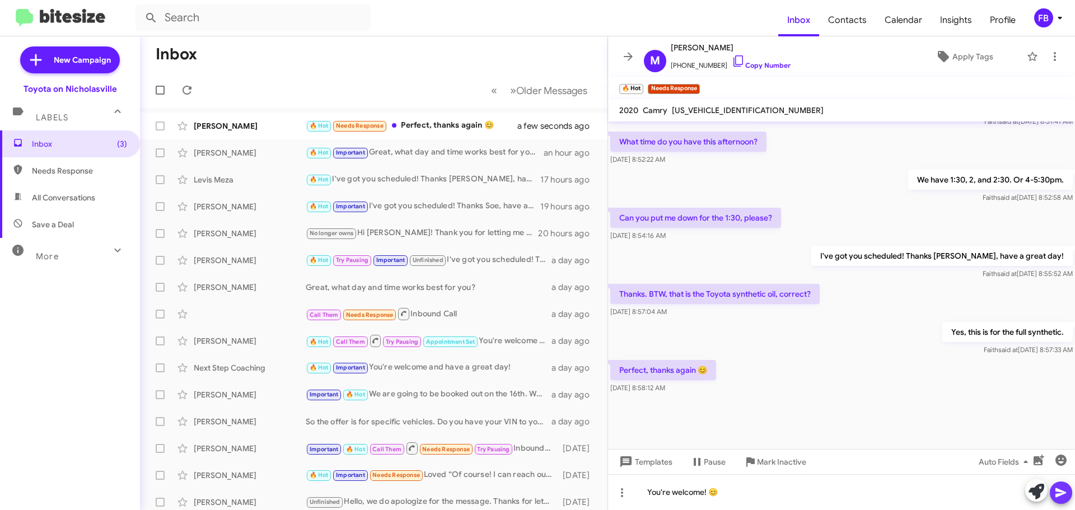
click at [1059, 490] on icon at bounding box center [1061, 493] width 11 height 10
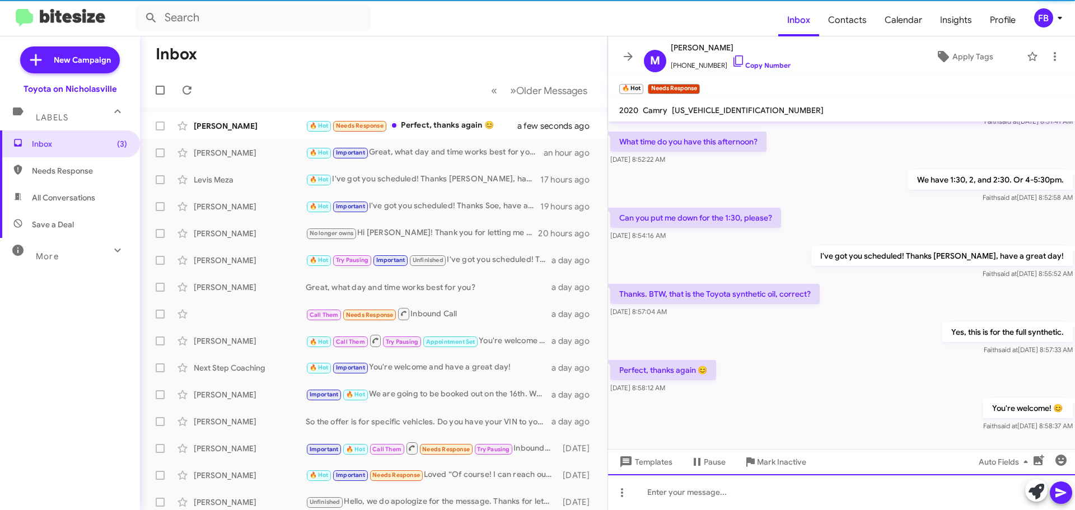
scroll to position [0, 0]
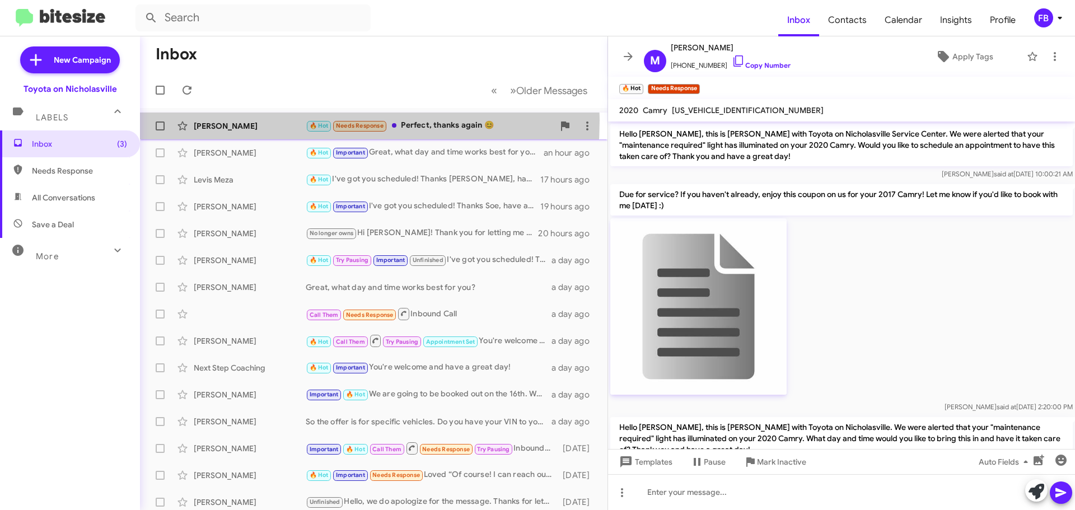
click at [240, 120] on div "[PERSON_NAME] 🔥 Hot Needs Response Perfect, thanks again 😊 a minute ago" at bounding box center [374, 126] width 450 height 22
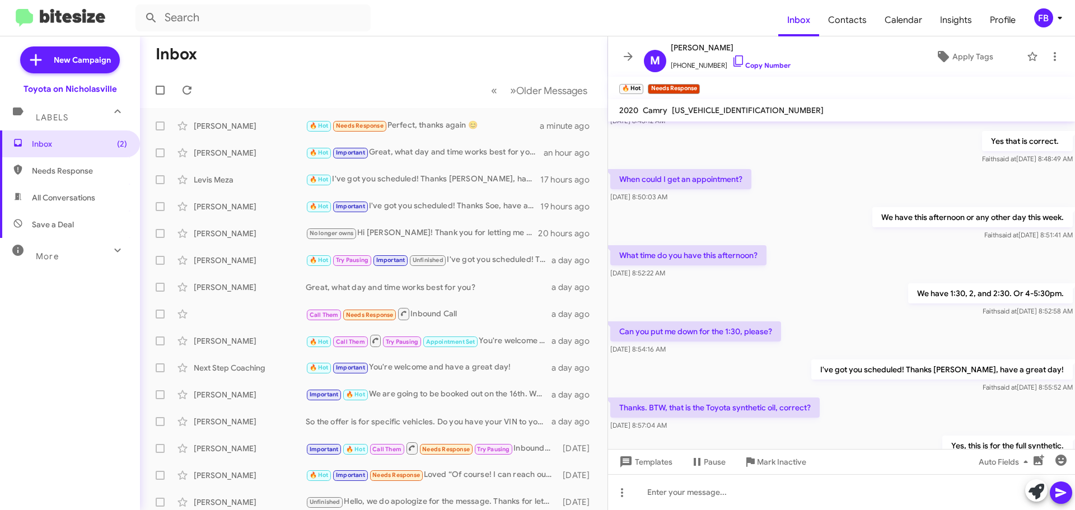
scroll to position [808, 0]
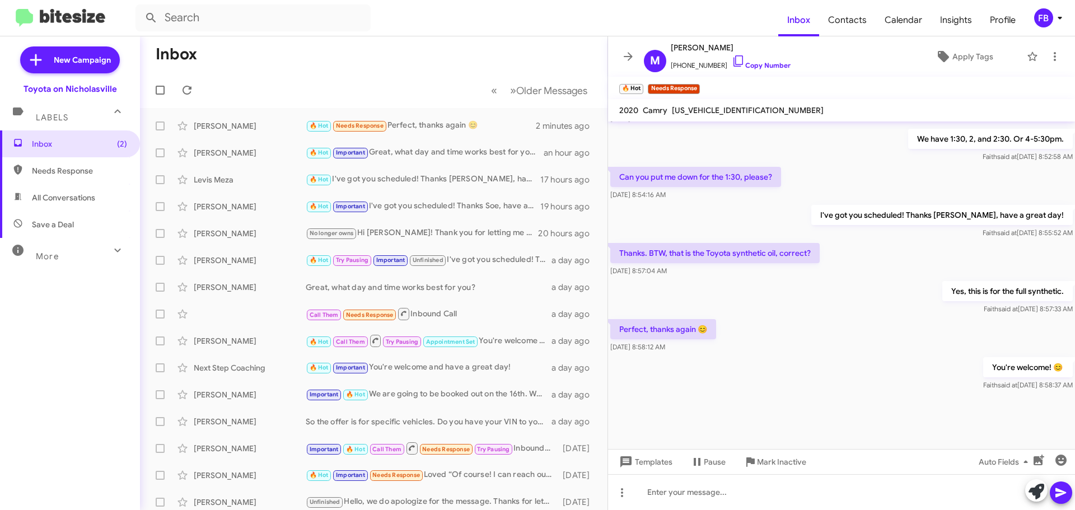
click at [68, 197] on span "All Conversations" at bounding box center [63, 197] width 63 height 11
type input "in:all-conversations"
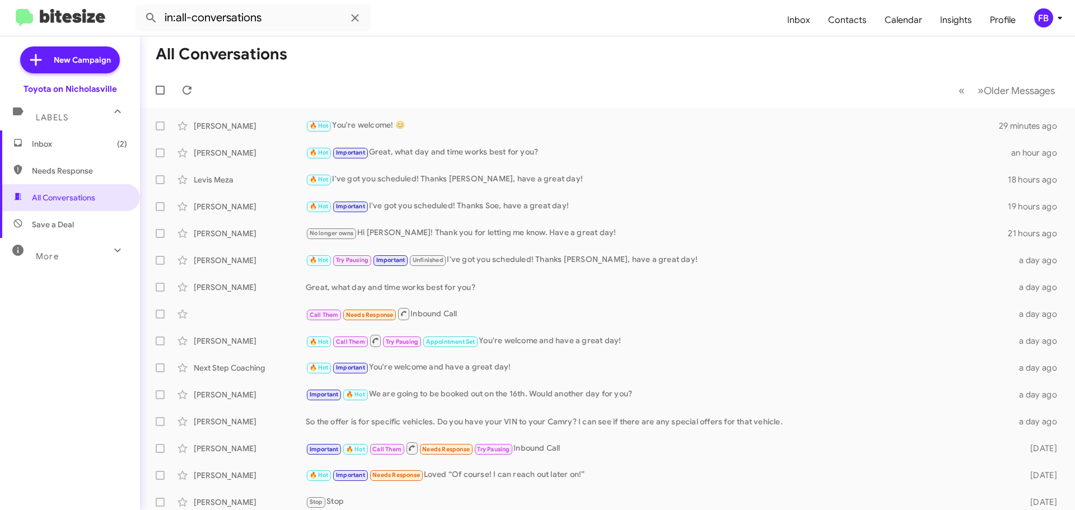
click at [81, 143] on span "Inbox (2)" at bounding box center [79, 143] width 95 height 11
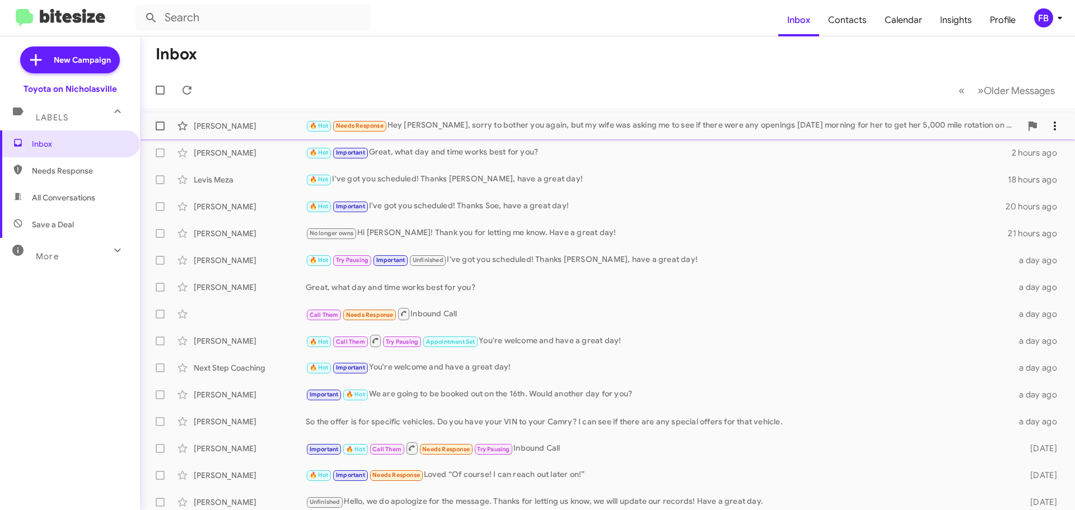
drag, startPoint x: 565, startPoint y: 122, endPoint x: 570, endPoint y: 123, distance: 5.7
click at [565, 122] on div "🔥 Hot Needs Response Hey [PERSON_NAME], sorry to bother you again, but my wife …" at bounding box center [664, 125] width 716 height 13
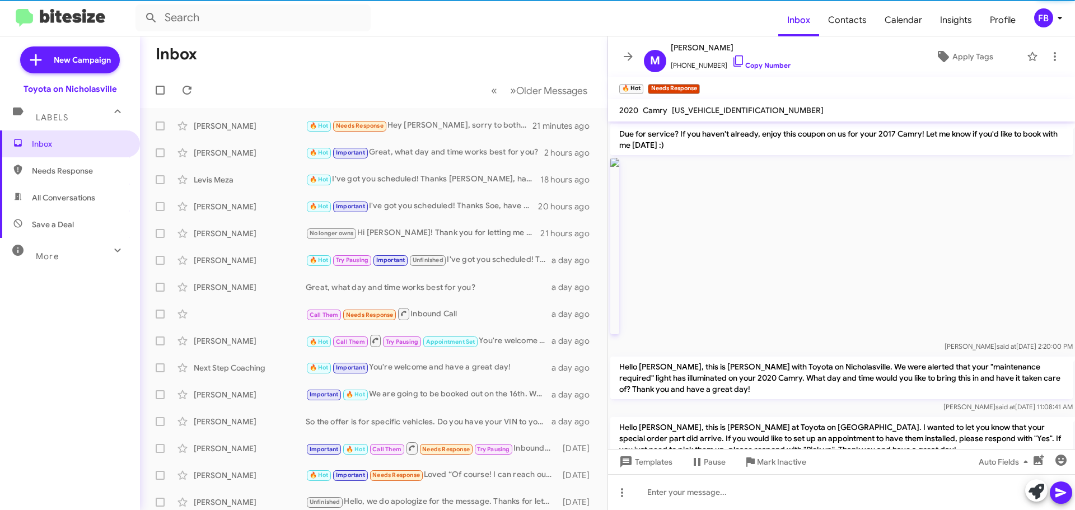
scroll to position [797, 0]
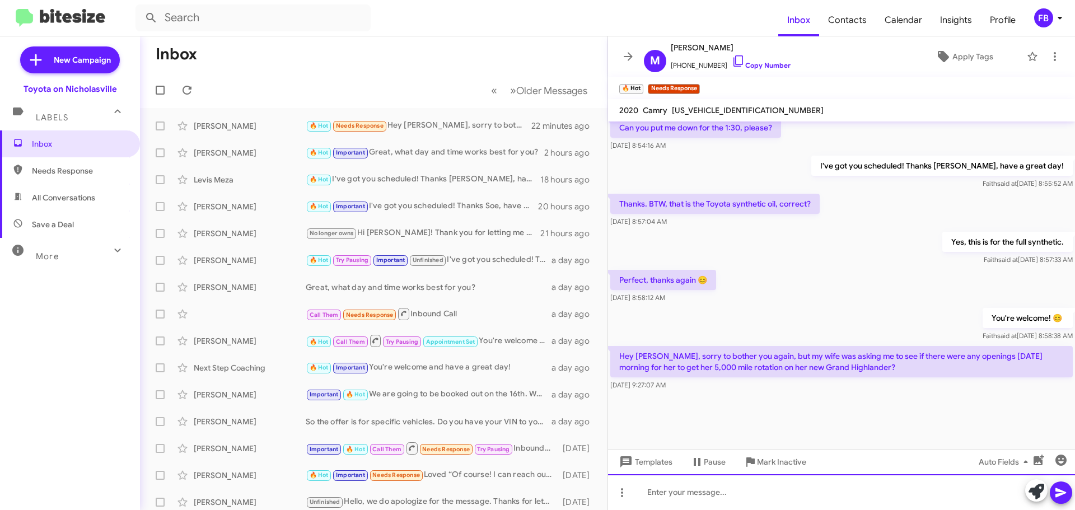
drag, startPoint x: 664, startPoint y: 497, endPoint x: 656, endPoint y: 479, distance: 20.1
click at [662, 492] on div at bounding box center [841, 492] width 467 height 36
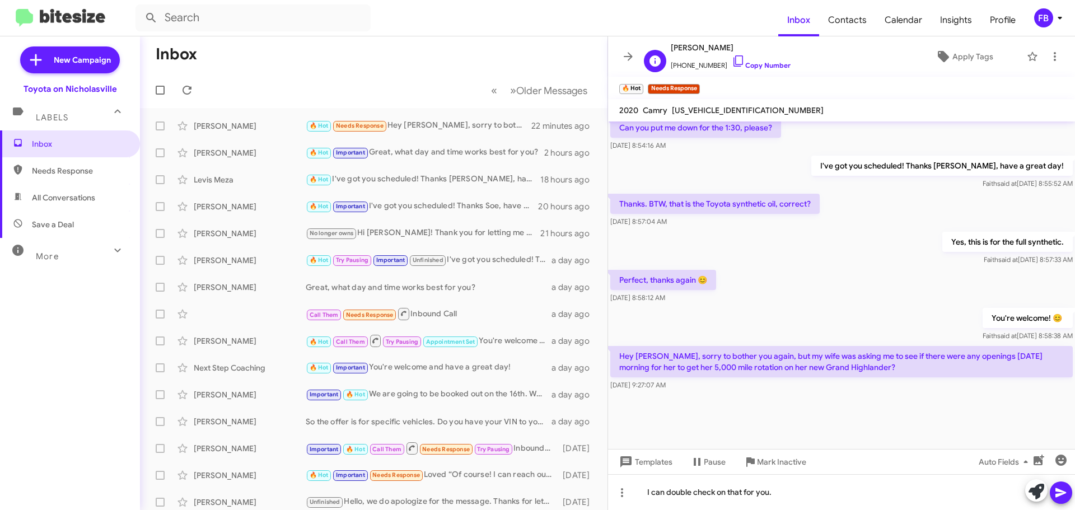
click at [697, 60] on span "[PHONE_NUMBER] Copy Number" at bounding box center [731, 62] width 120 height 17
copy span "18594217089"
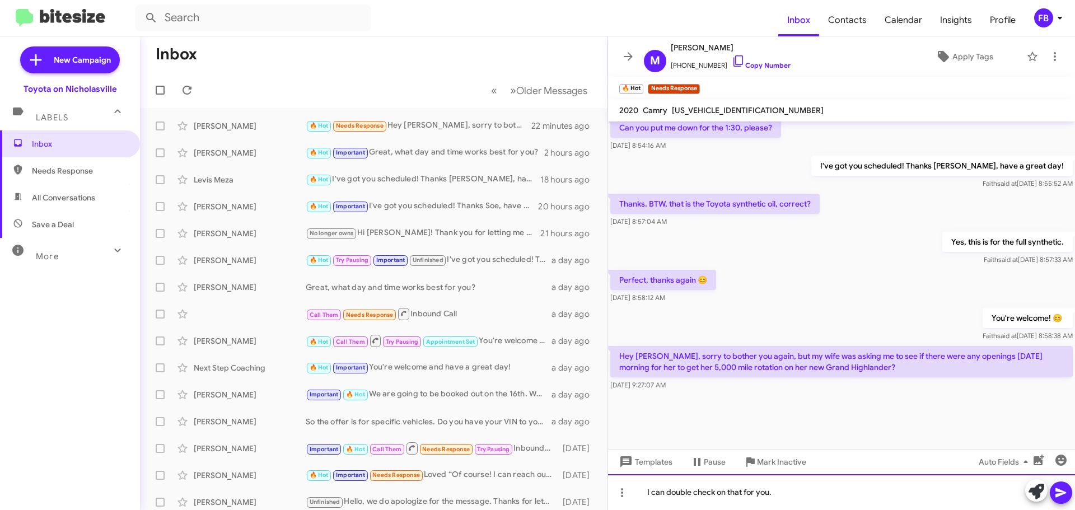
click at [805, 492] on div "I can double check on that for you." at bounding box center [841, 492] width 467 height 36
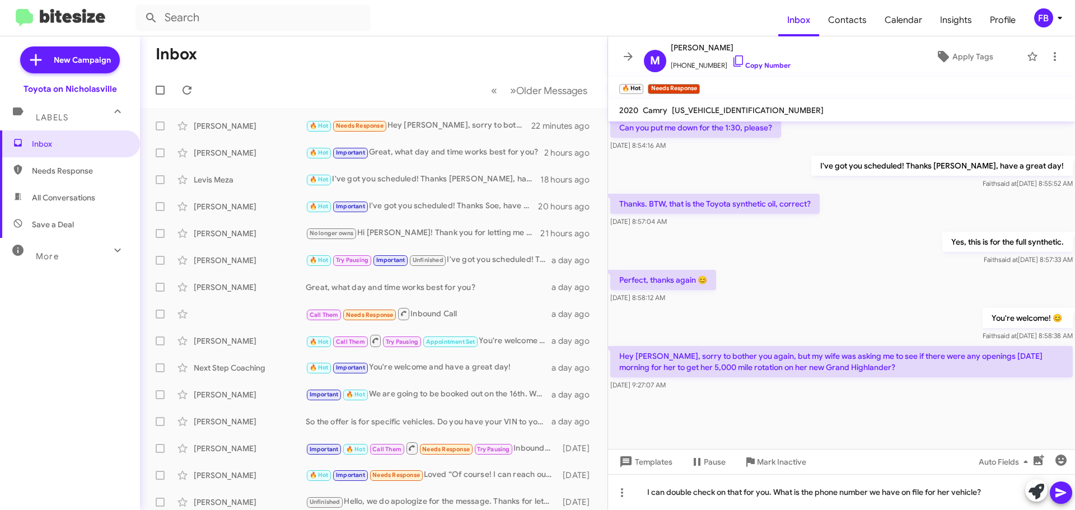
click at [1064, 486] on icon at bounding box center [1061, 492] width 13 height 13
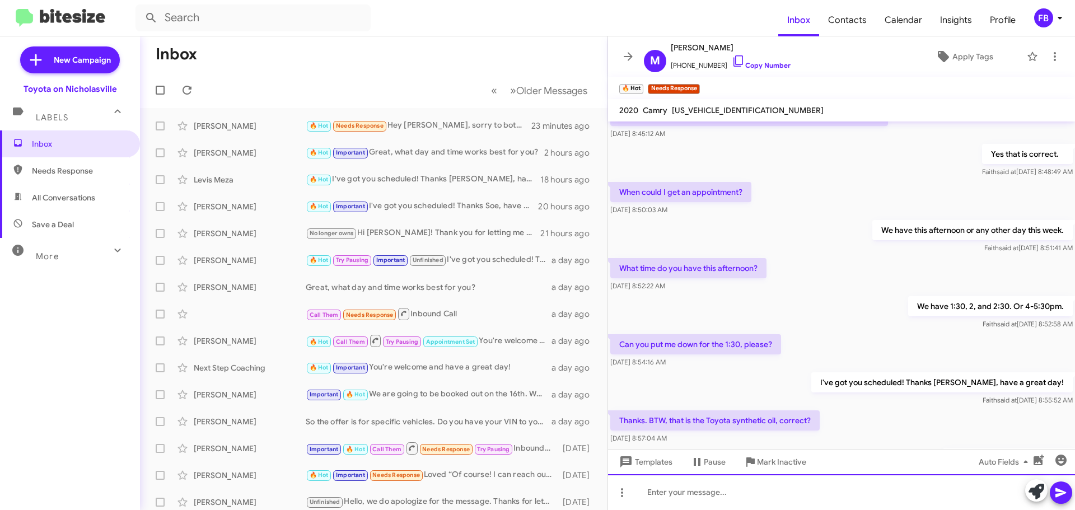
scroll to position [1137, 0]
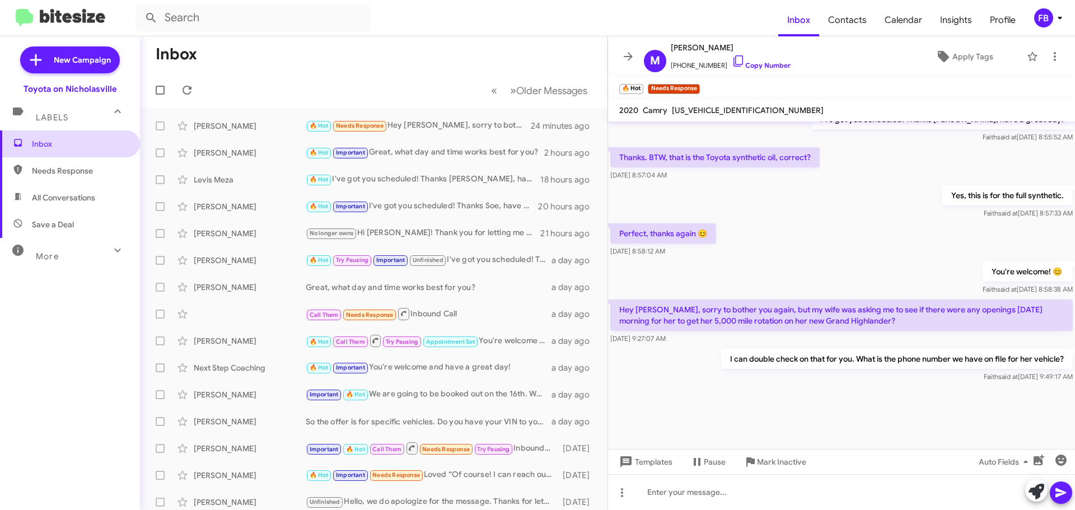
click at [82, 150] on span "Inbox" at bounding box center [70, 144] width 140 height 27
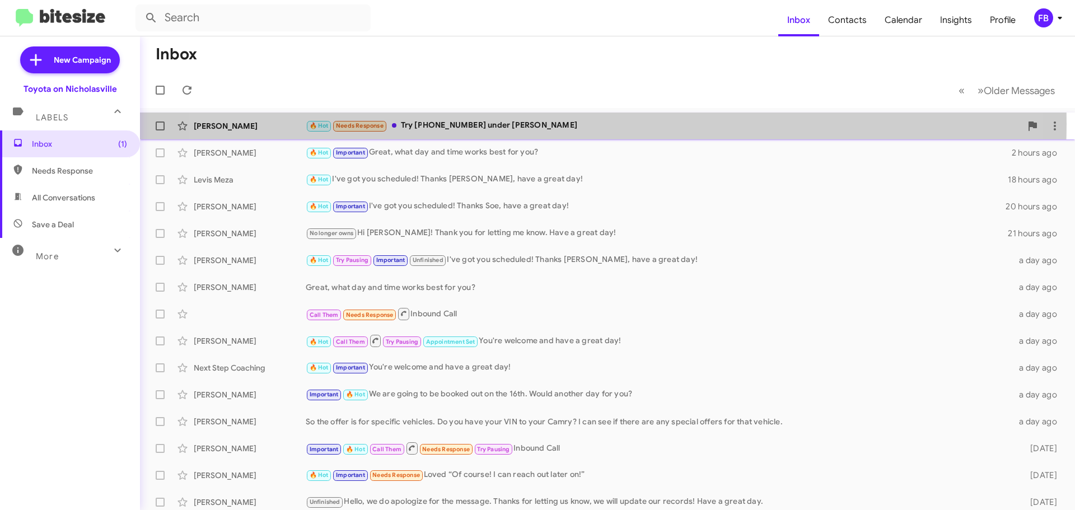
click at [557, 124] on div "🔥 Hot Needs Response Try [PHONE_NUMBER] under [PERSON_NAME]" at bounding box center [664, 125] width 716 height 13
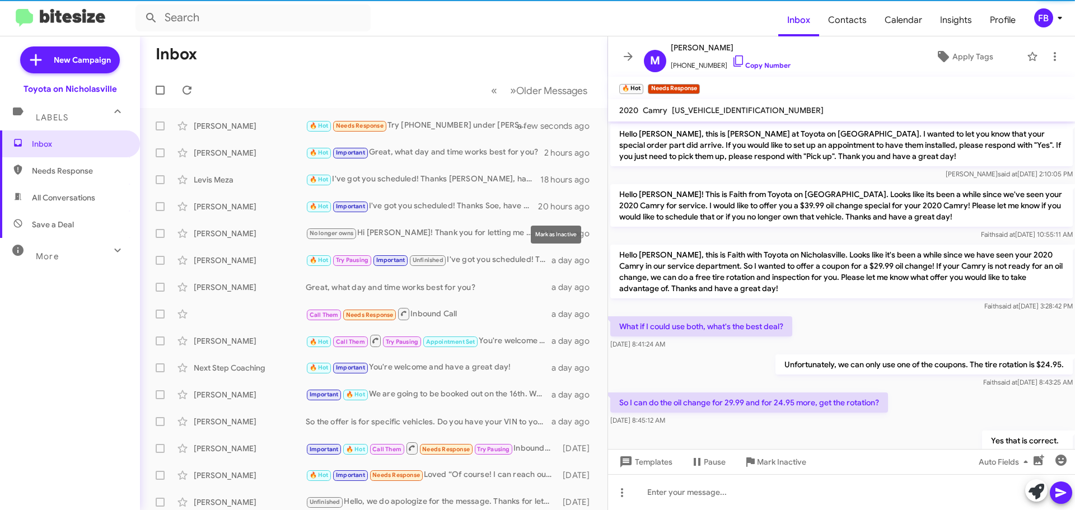
scroll to position [557, 0]
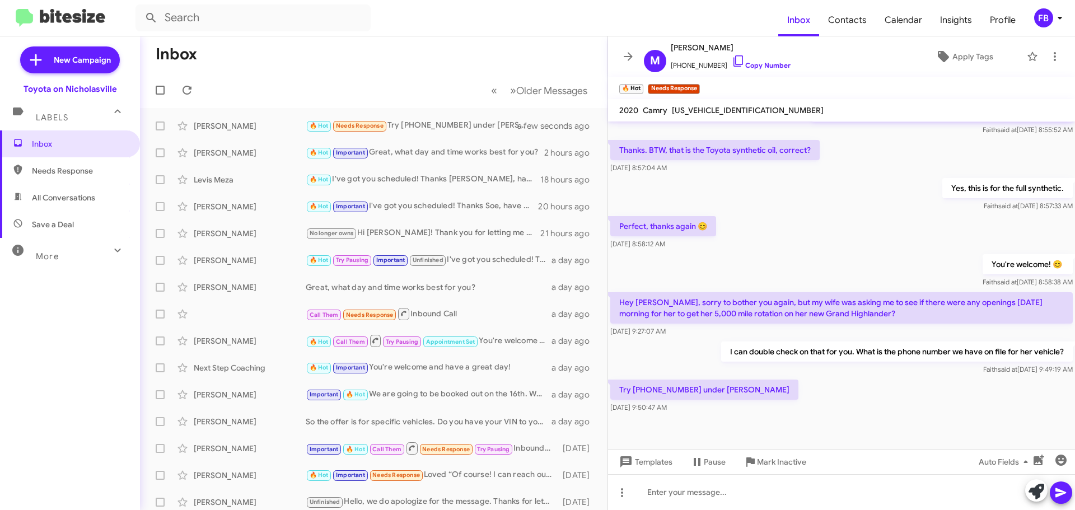
drag, startPoint x: 707, startPoint y: 390, endPoint x: 772, endPoint y: 387, distance: 64.5
click at [772, 387] on p "Try [PHONE_NUMBER] under [PERSON_NAME]" at bounding box center [705, 390] width 188 height 20
copy p "[PERSON_NAME]"
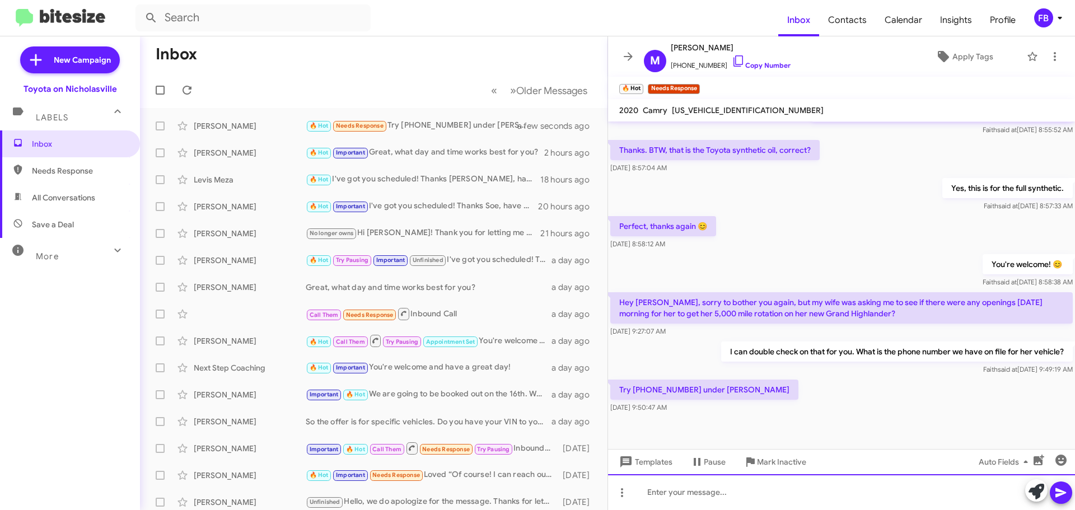
click at [668, 496] on div at bounding box center [841, 492] width 467 height 36
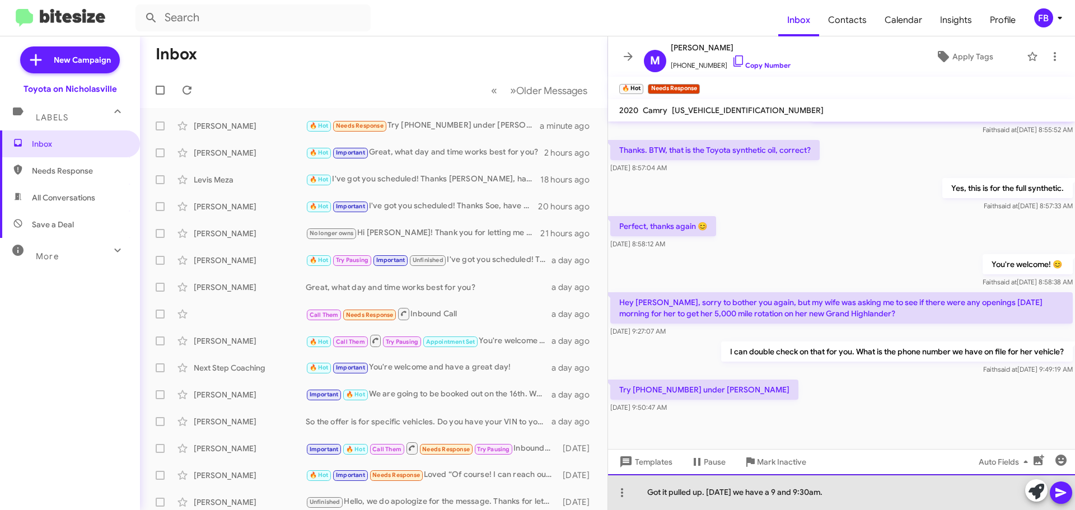
drag, startPoint x: 805, startPoint y: 493, endPoint x: 790, endPoint y: 494, distance: 15.2
click at [790, 494] on div "Got it pulled up. [DATE] we have a 9 and 9:30am." at bounding box center [841, 492] width 467 height 36
click at [835, 492] on div "Got it pulled up. [DATE] we have a 9, 9:30am." at bounding box center [841, 492] width 467 height 36
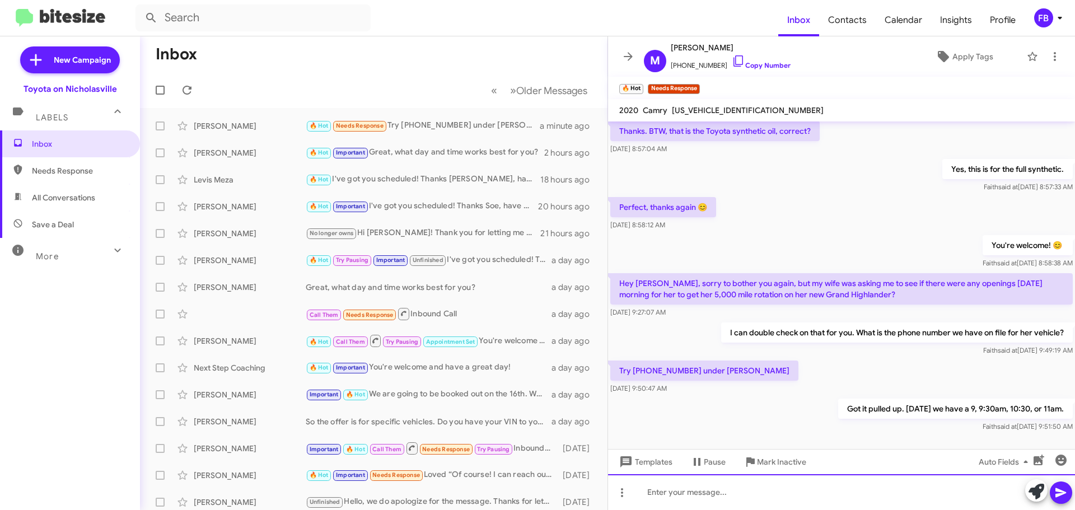
scroll to position [983, 0]
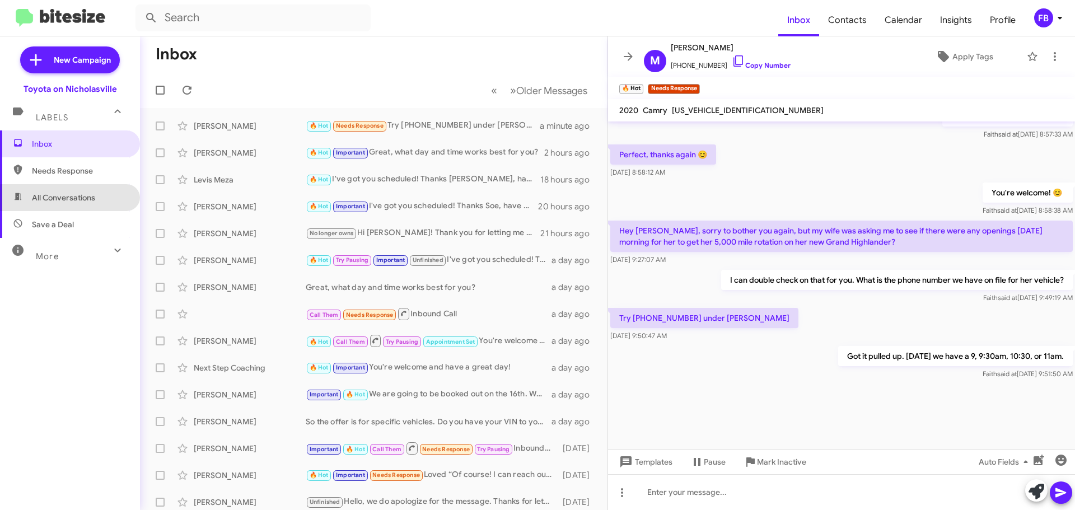
click at [81, 207] on span "All Conversations" at bounding box center [70, 197] width 140 height 27
type input "in:all-conversations"
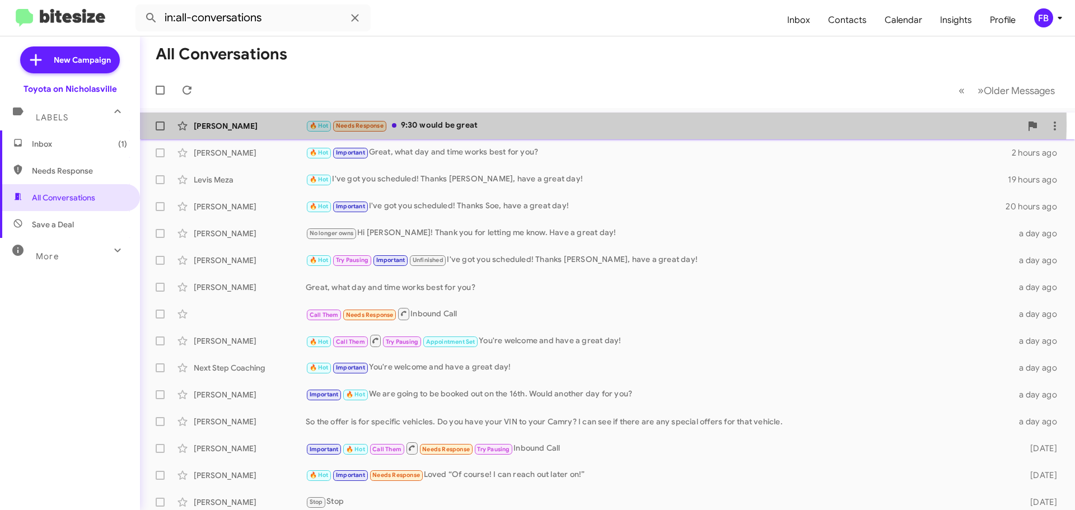
click at [505, 123] on div "🔥 Hot Needs Response 9:30 would be great" at bounding box center [664, 125] width 716 height 13
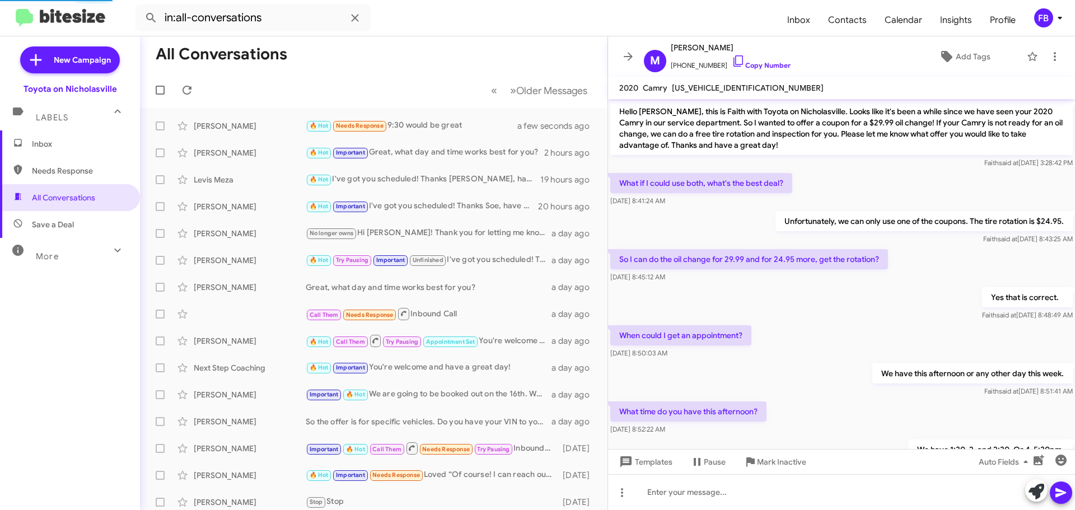
scroll to position [513, 0]
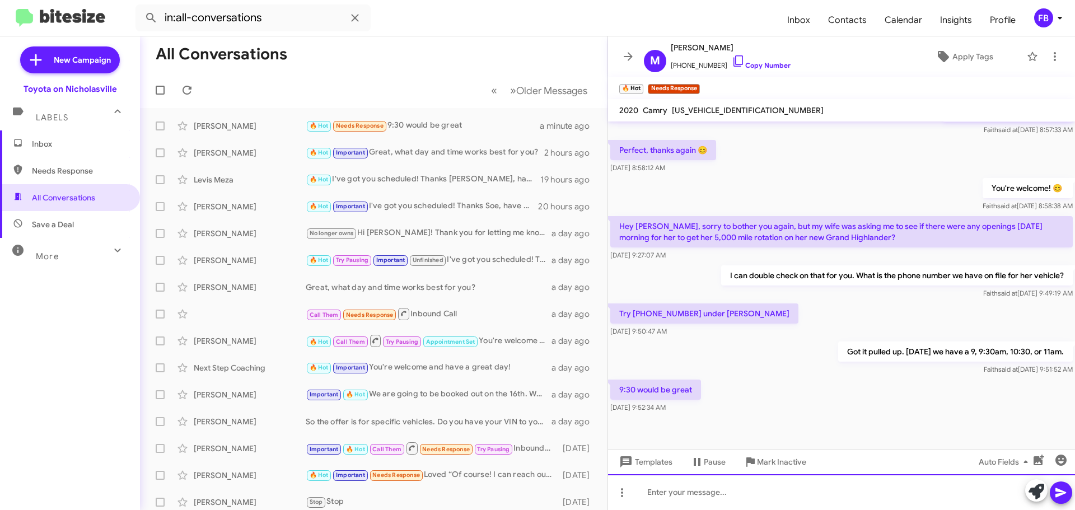
click at [682, 485] on div at bounding box center [841, 492] width 467 height 36
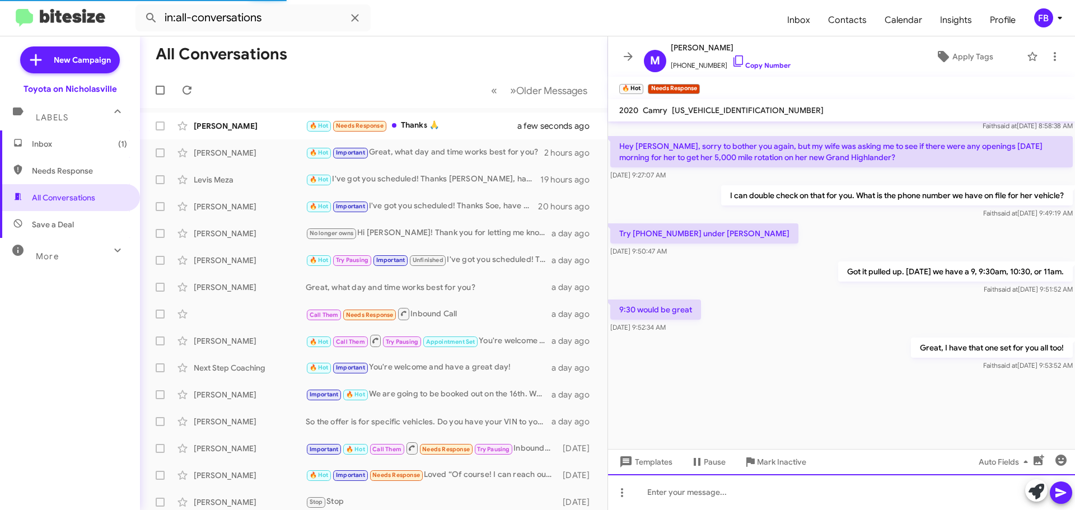
scroll to position [501, 0]
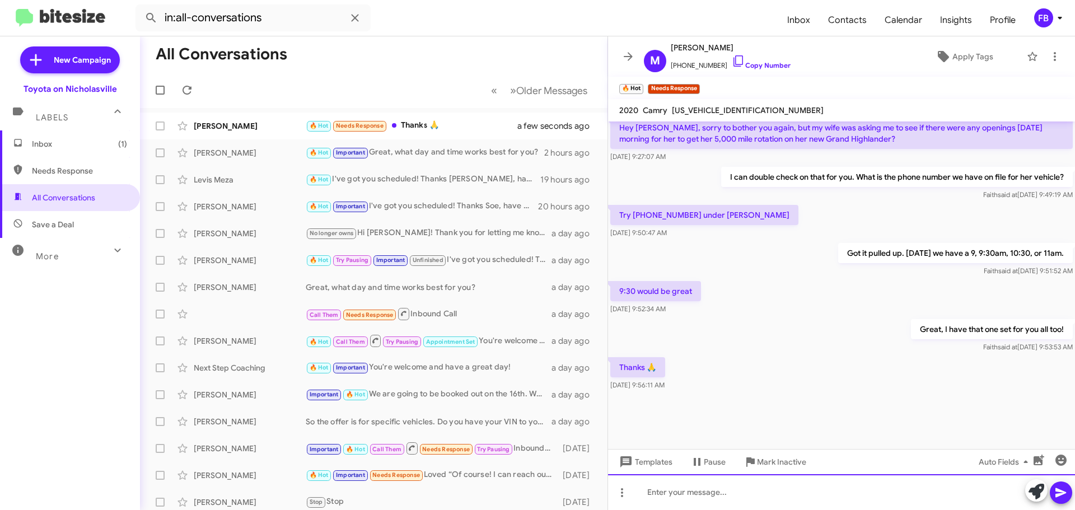
click at [669, 492] on div at bounding box center [841, 492] width 467 height 36
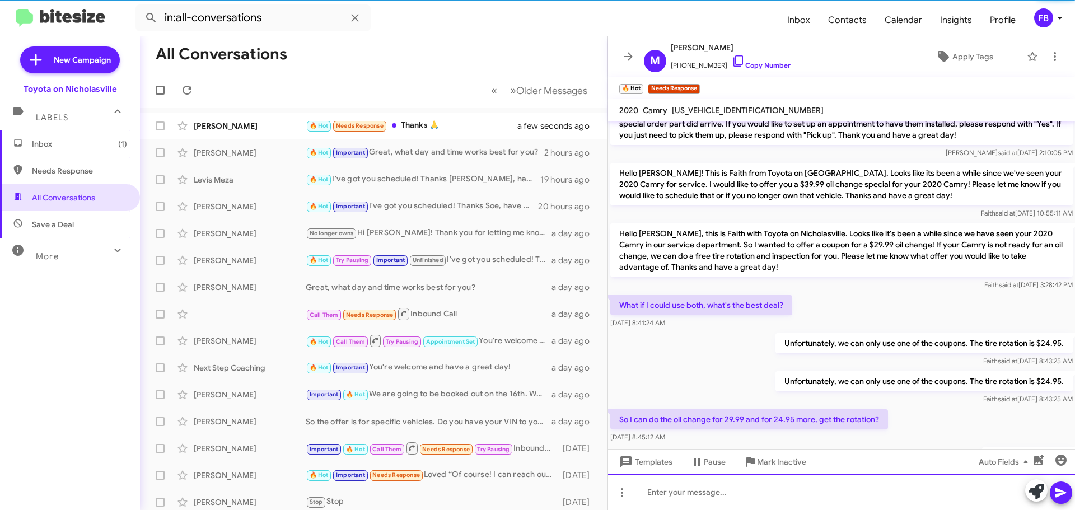
scroll to position [0, 0]
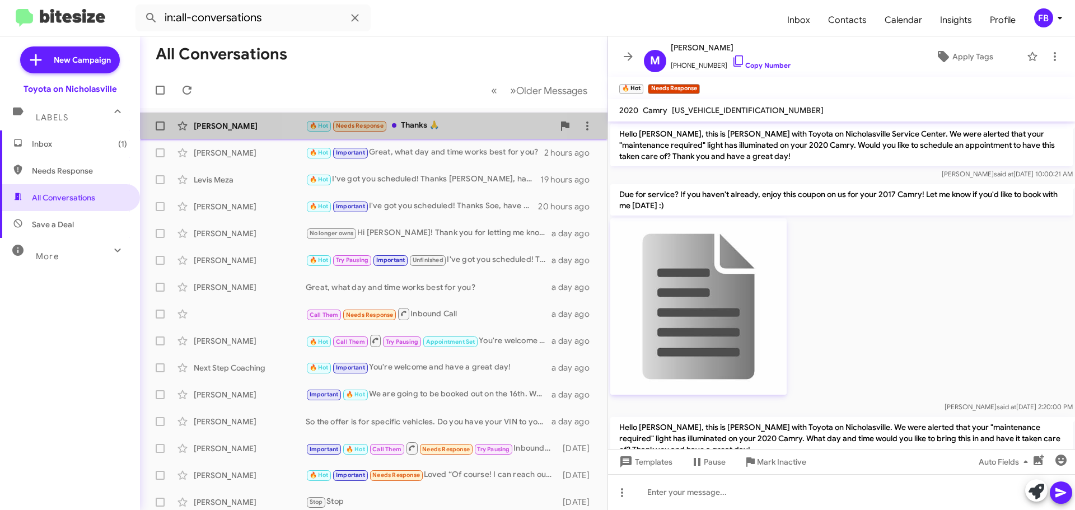
drag, startPoint x: 427, startPoint y: 121, endPoint x: 471, endPoint y: 131, distance: 44.2
click at [427, 122] on div "🔥 Hot Needs Response Thanks 🙏" at bounding box center [430, 125] width 248 height 13
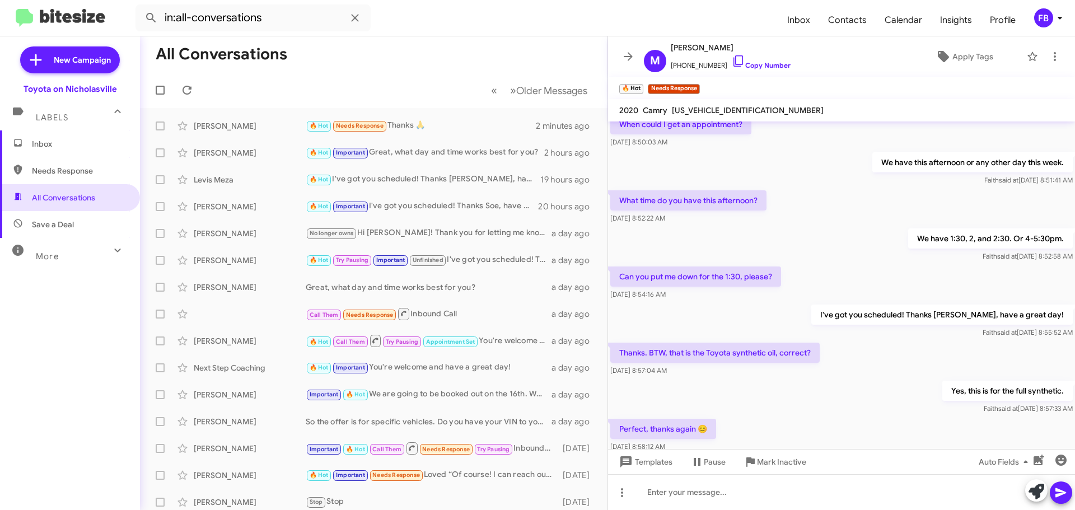
scroll to position [1187, 0]
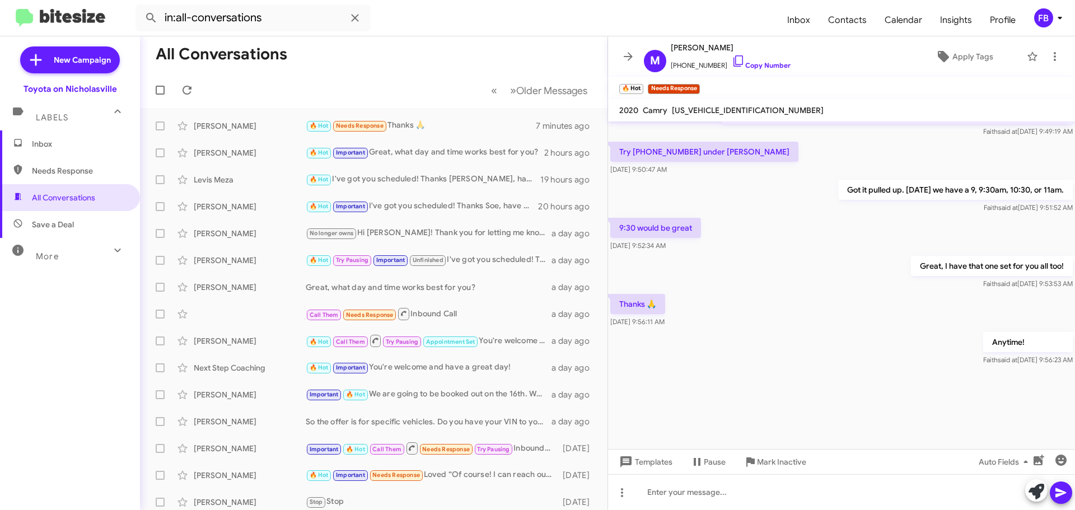
click at [71, 138] on span "Inbox" at bounding box center [70, 144] width 140 height 27
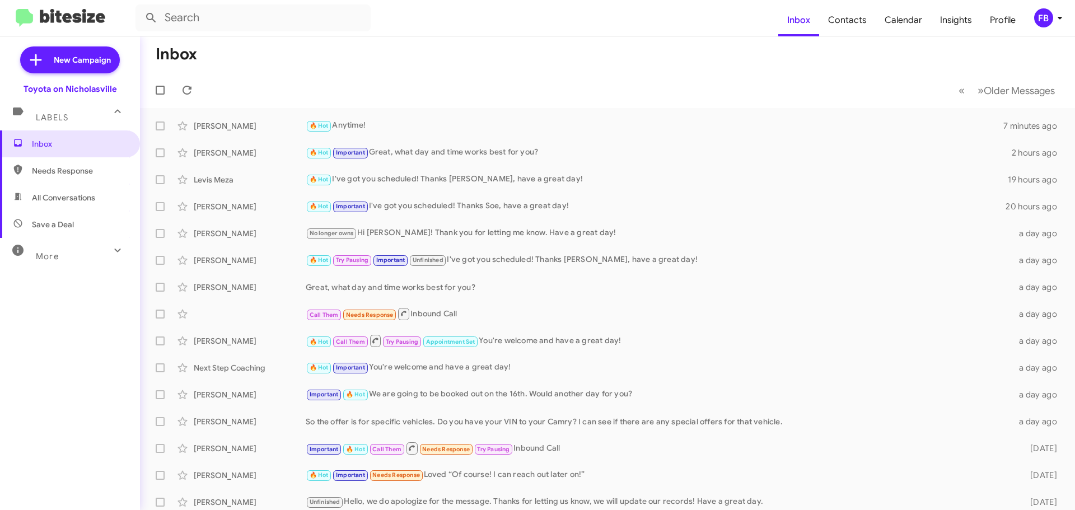
click at [73, 205] on span "All Conversations" at bounding box center [70, 197] width 140 height 27
type input "in:all-conversations"
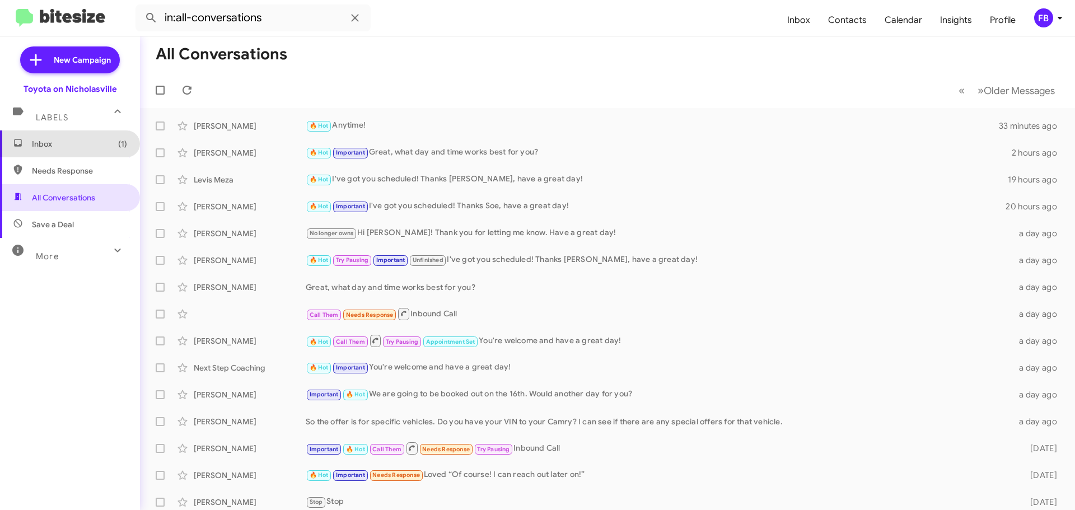
click at [91, 143] on span "Inbox (1)" at bounding box center [79, 143] width 95 height 11
